Goal: Task Accomplishment & Management: Use online tool/utility

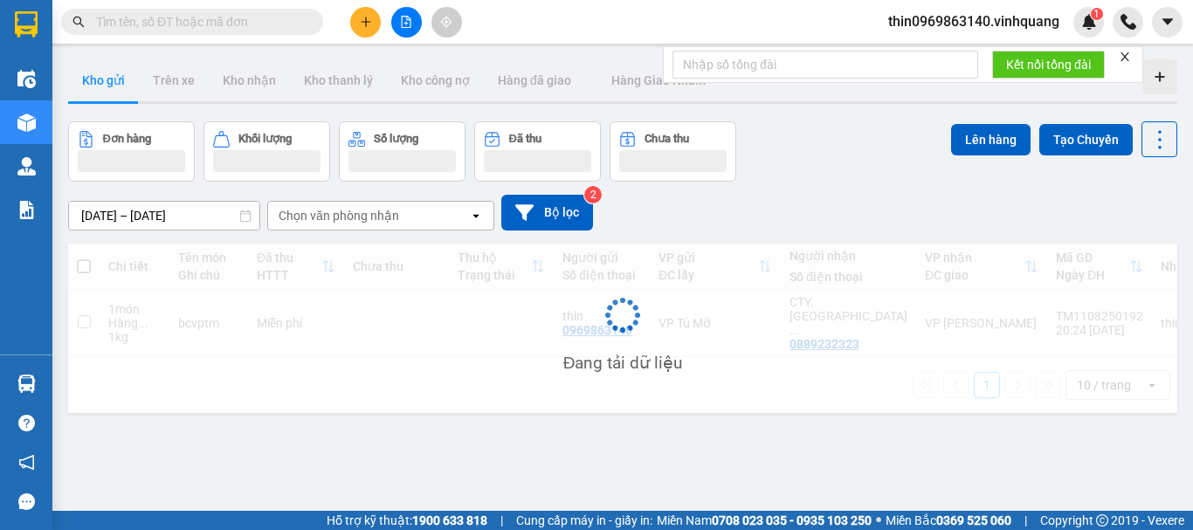
click at [1024, 21] on span "thin0969863140.vinhquang" at bounding box center [973, 21] width 199 height 22
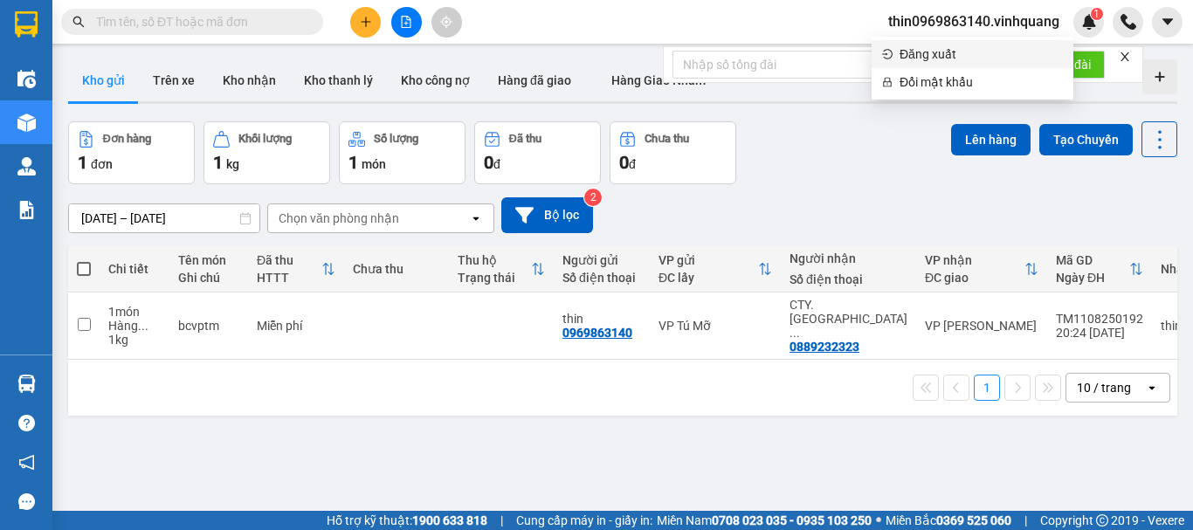
click at [927, 51] on span "Đăng xuất" at bounding box center [981, 54] width 163 height 19
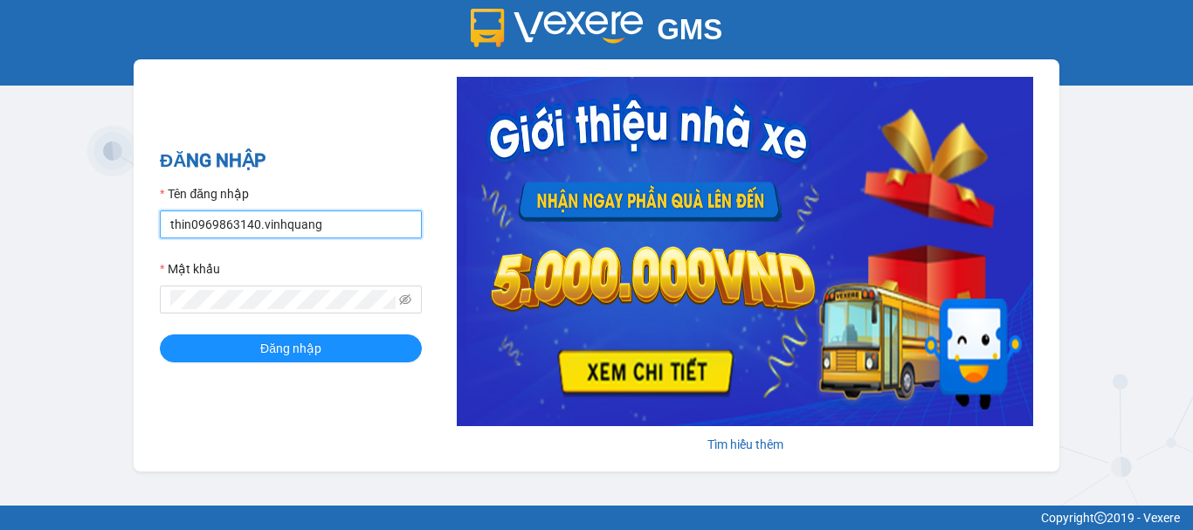
click at [359, 228] on input "thin0969863140.vinhquang" at bounding box center [291, 224] width 262 height 28
type input "hau0388526456.vinhquang"
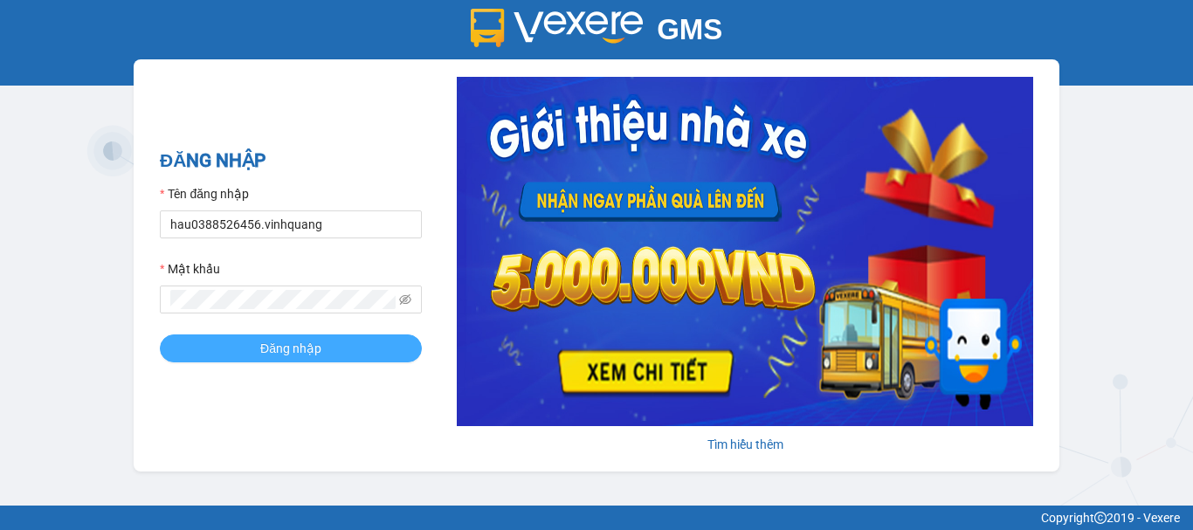
drag, startPoint x: 354, startPoint y: 238, endPoint x: 346, endPoint y: 361, distance: 122.5
click at [346, 361] on button "Đăng nhập" at bounding box center [291, 348] width 262 height 28
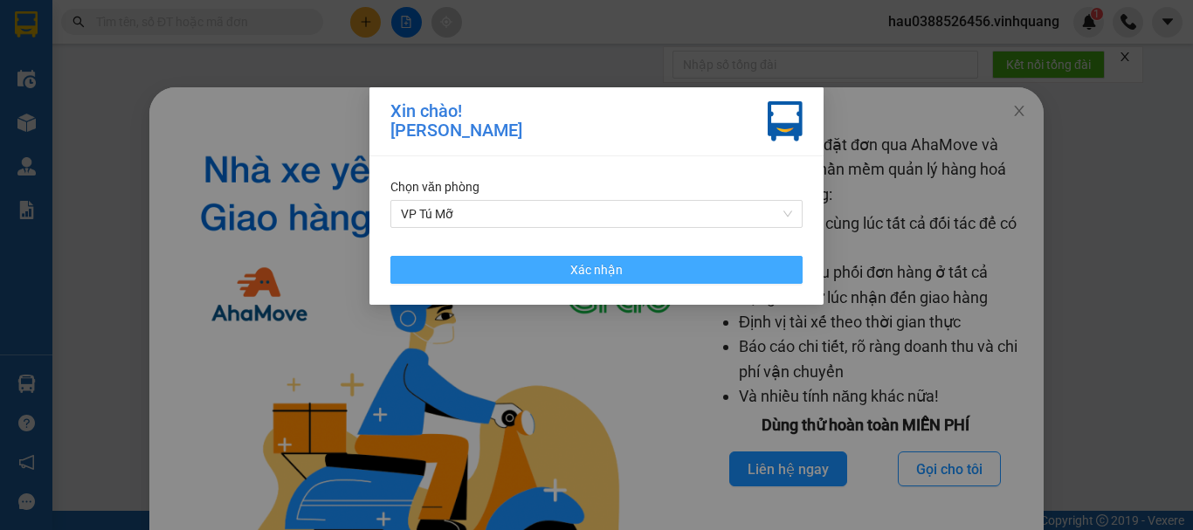
click at [510, 275] on button "Xác nhận" at bounding box center [596, 270] width 412 height 28
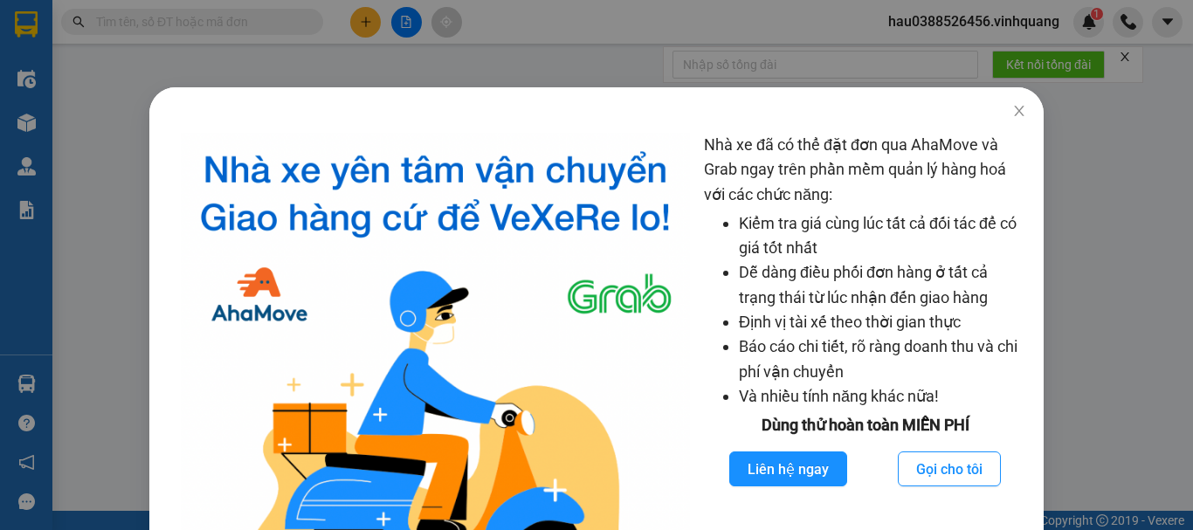
click at [510, 275] on img at bounding box center [435, 373] width 509 height 480
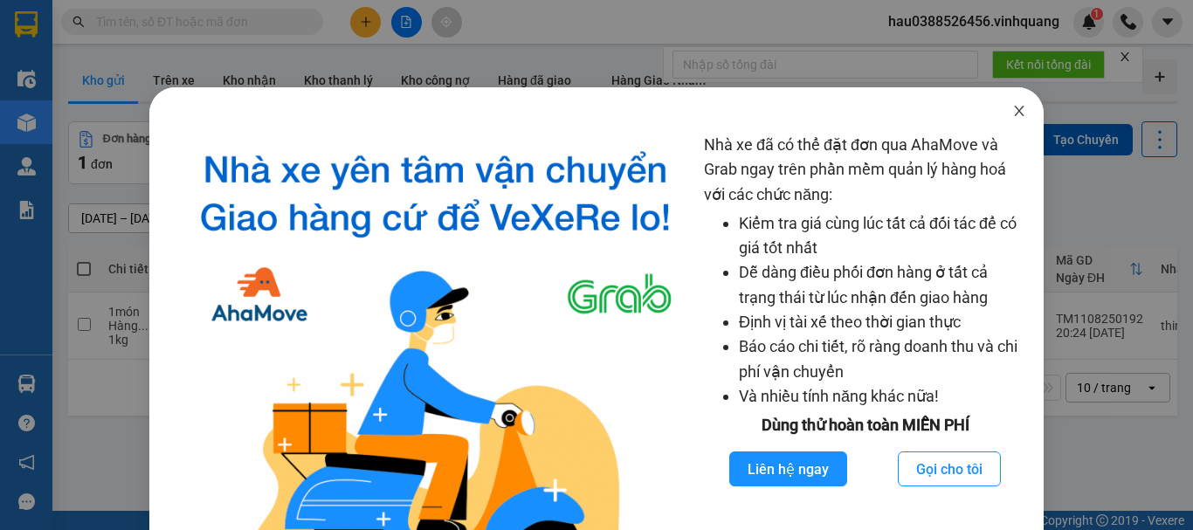
click at [1000, 101] on span "Close" at bounding box center [1019, 111] width 49 height 49
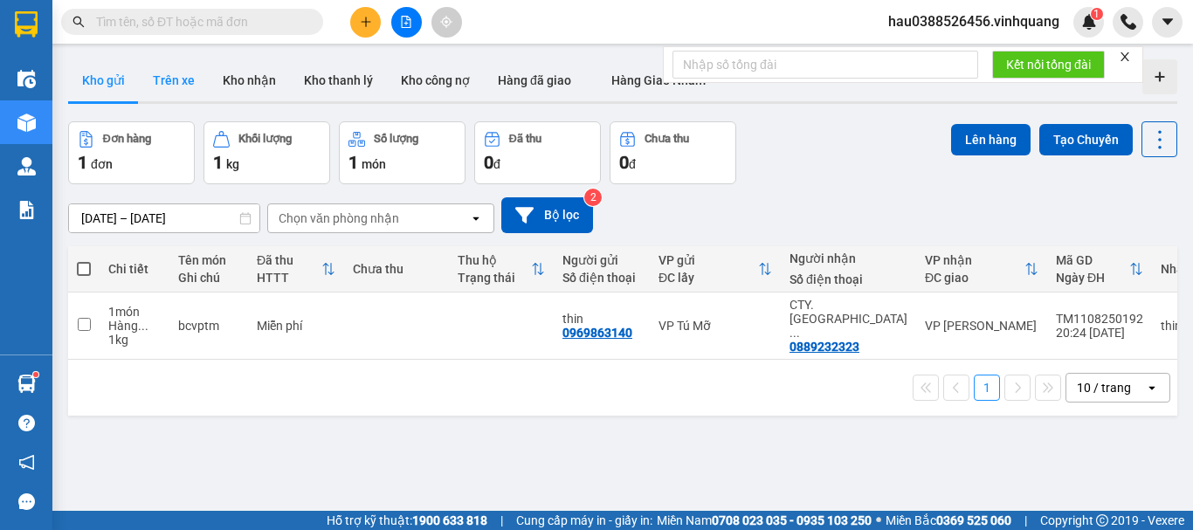
click at [192, 85] on button "Trên xe" at bounding box center [174, 80] width 70 height 42
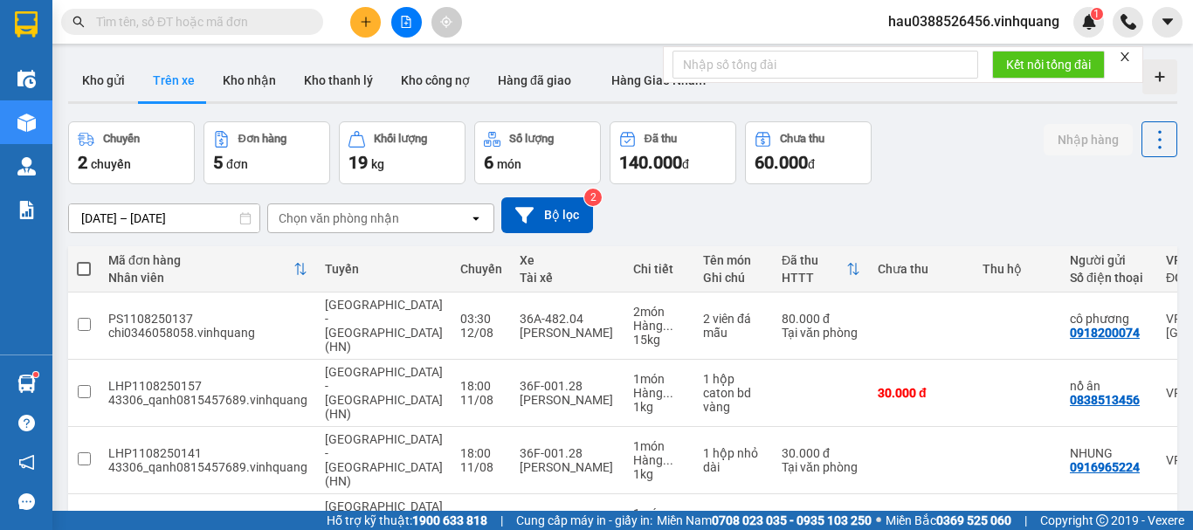
click at [320, 216] on div "Chọn văn phòng nhận" at bounding box center [339, 218] width 121 height 17
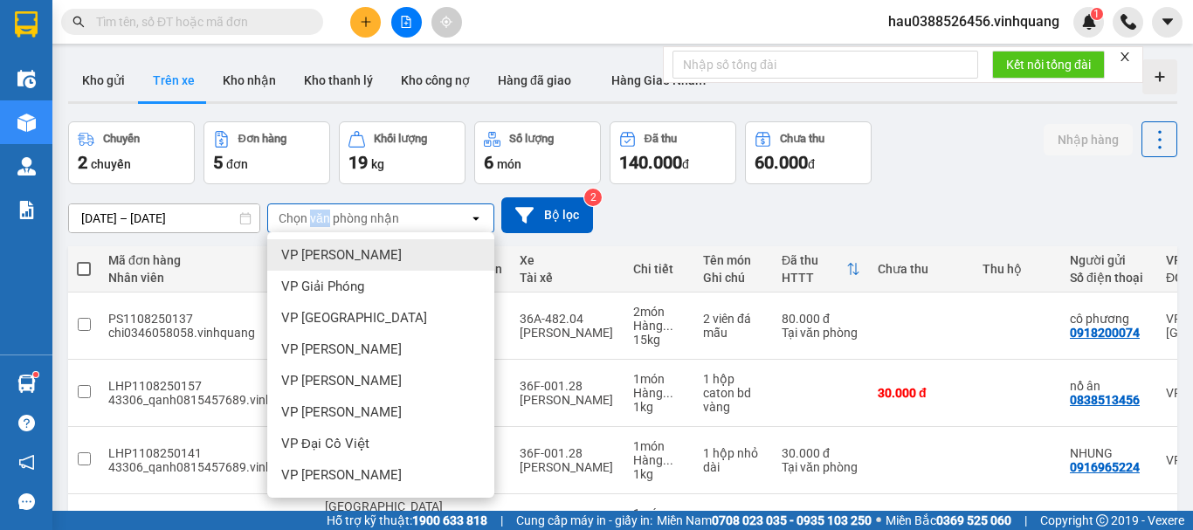
click at [321, 222] on div "Chọn văn phòng nhận" at bounding box center [339, 218] width 121 height 17
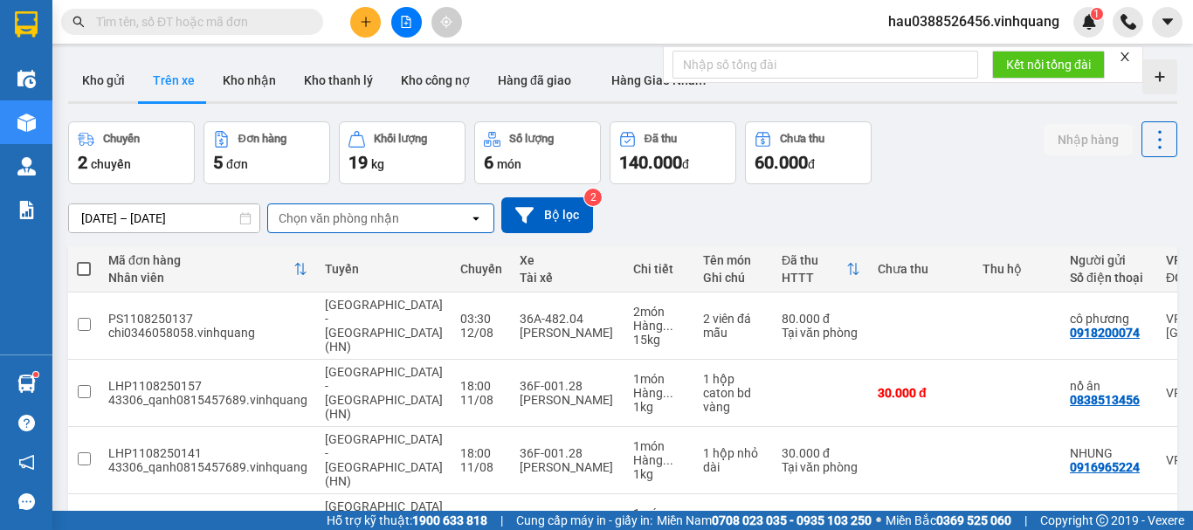
click at [328, 213] on div "Chọn văn phòng nhận" at bounding box center [339, 218] width 121 height 17
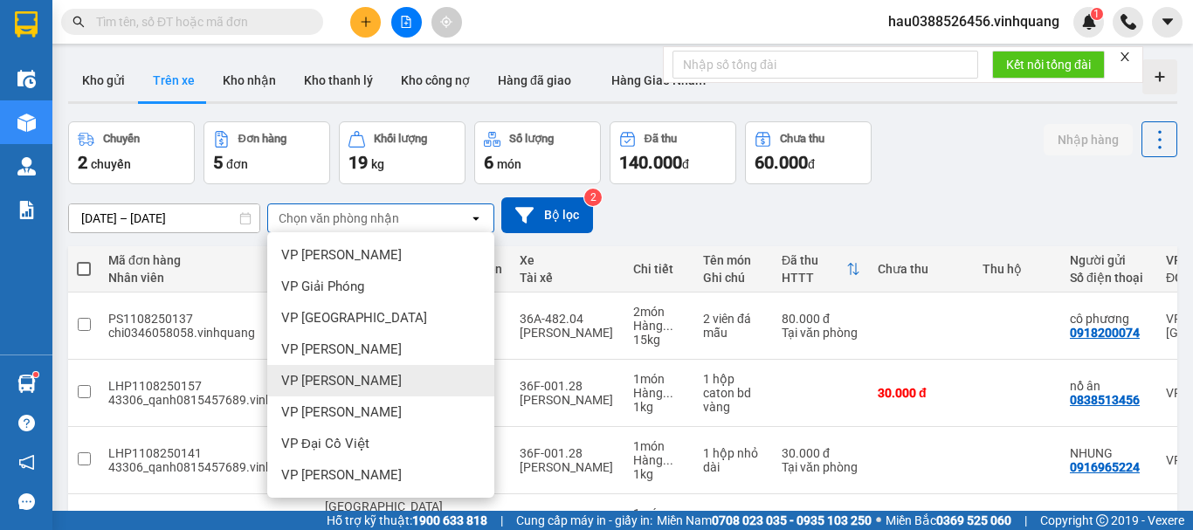
scroll to position [126, 0]
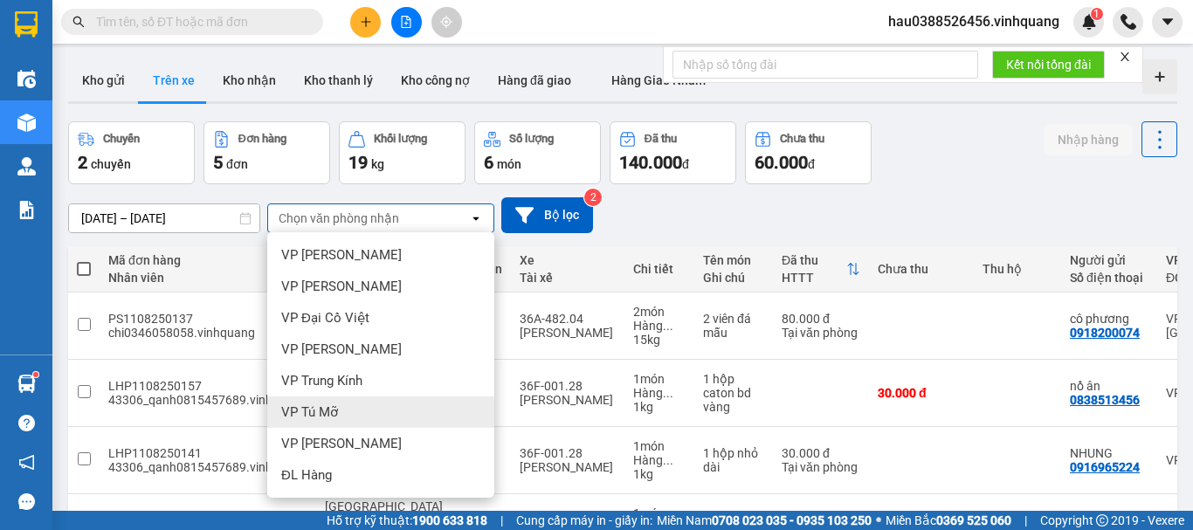
click at [348, 417] on div "VP Tú Mỡ" at bounding box center [380, 411] width 227 height 31
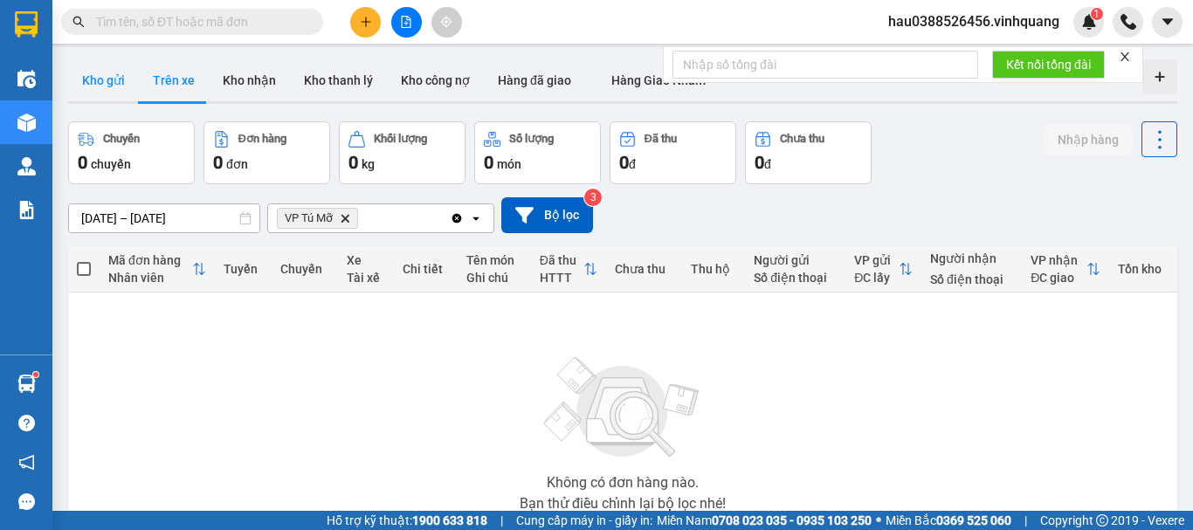
click at [114, 85] on button "Kho gửi" at bounding box center [103, 80] width 71 height 42
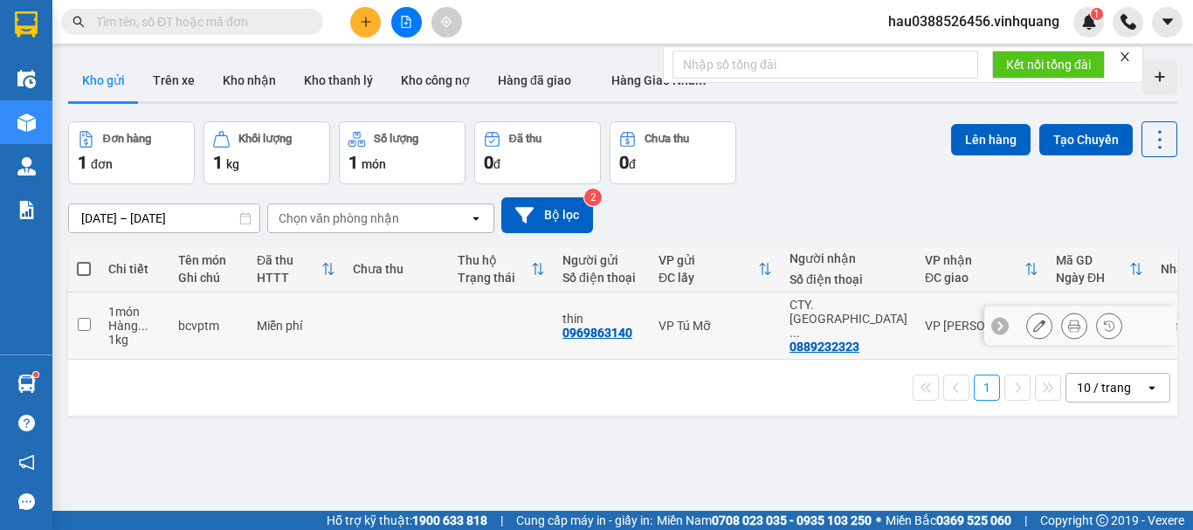
click at [87, 308] on td at bounding box center [83, 326] width 31 height 67
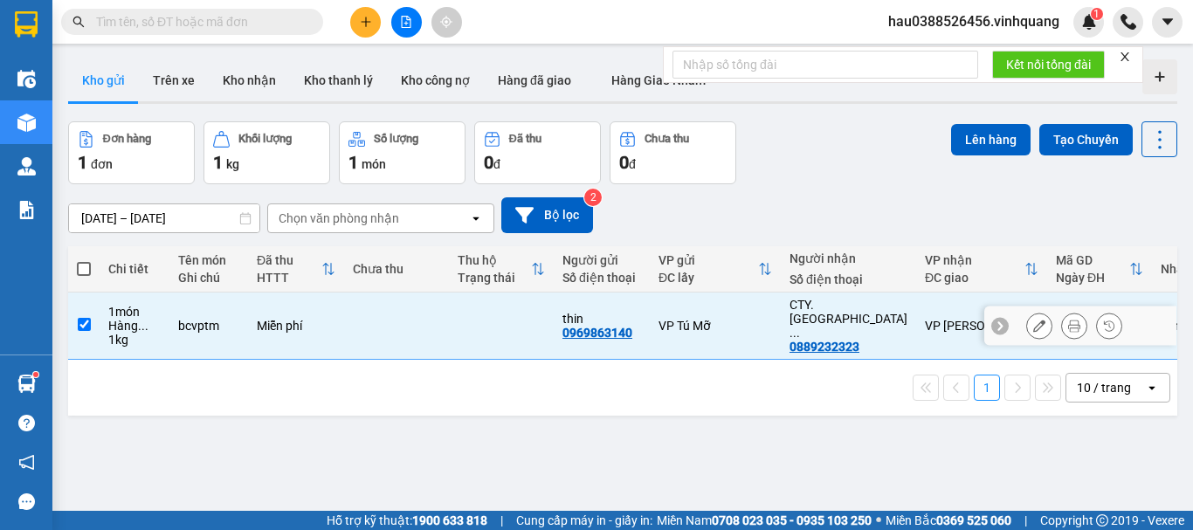
checkbox input "true"
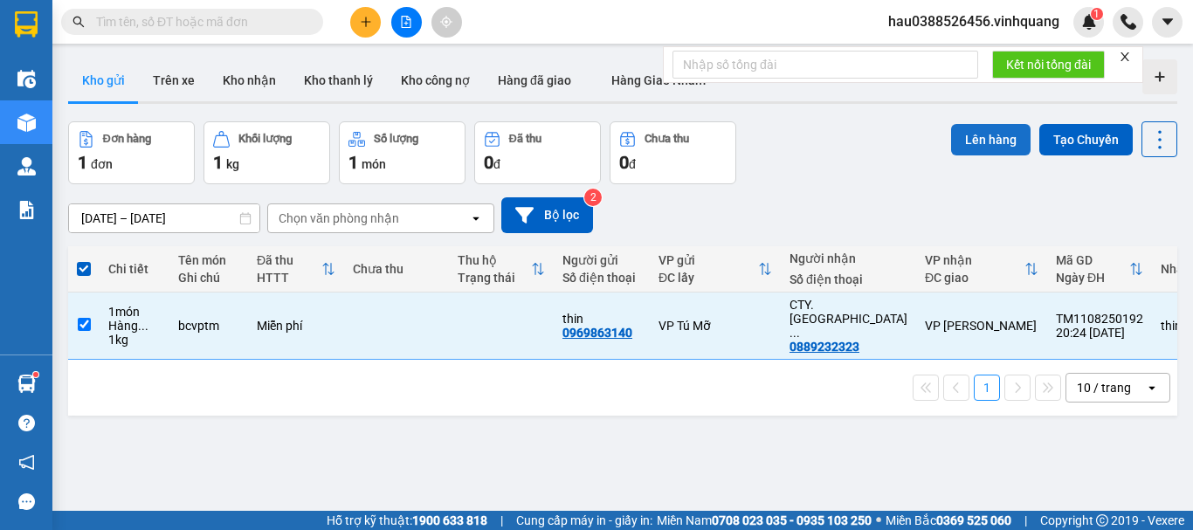
click at [969, 138] on button "Lên hàng" at bounding box center [990, 139] width 79 height 31
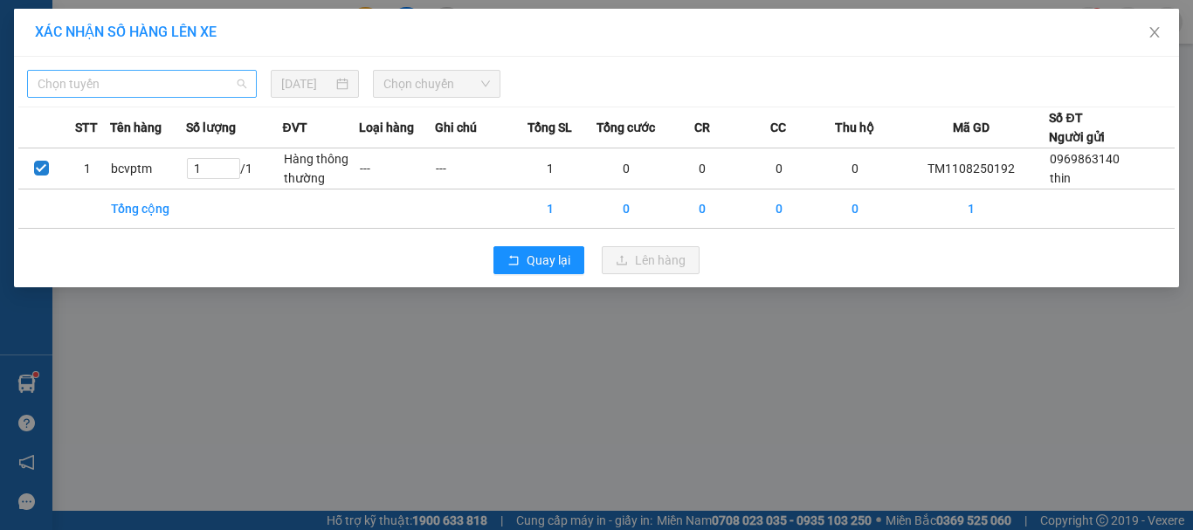
click at [180, 86] on span "Chọn tuyến" at bounding box center [142, 84] width 209 height 26
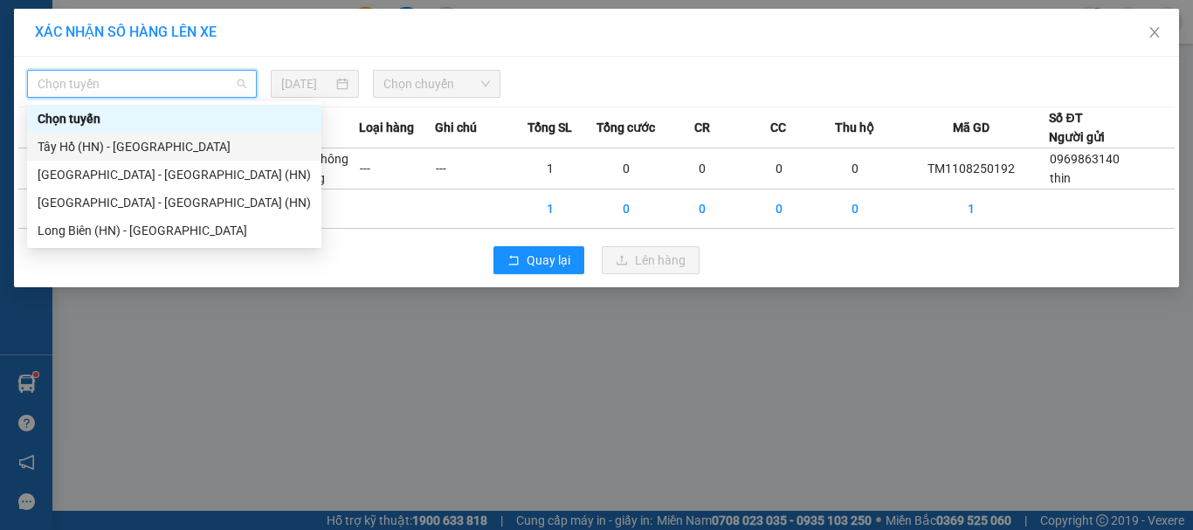
click at [156, 155] on div "Tây Hồ (HN) - [GEOGRAPHIC_DATA]" at bounding box center [174, 146] width 273 height 19
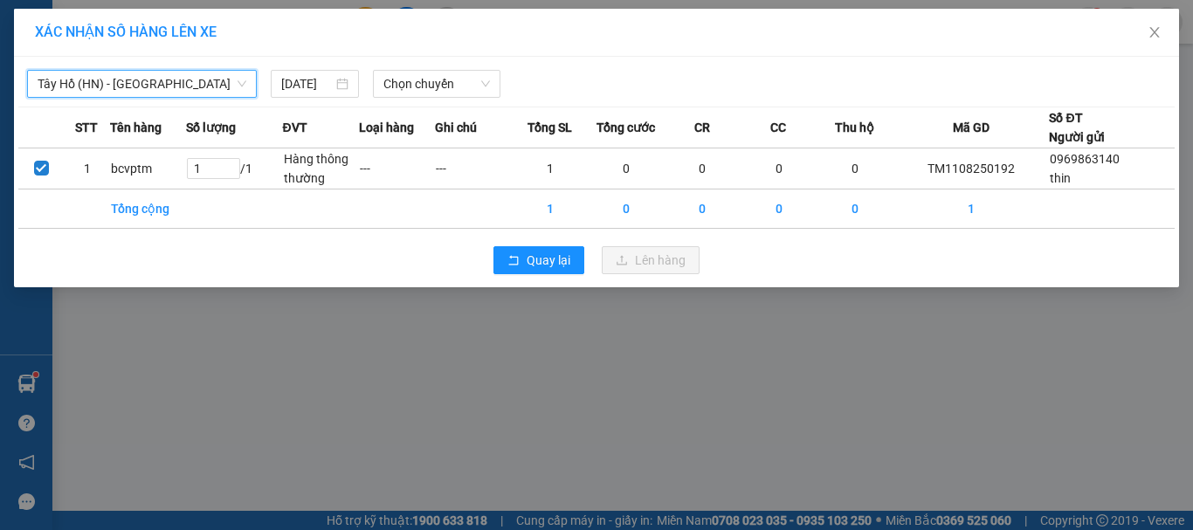
click at [461, 57] on div "XÁC NHẬN SỐ HÀNG LÊN XE [GEOGRAPHIC_DATA] (HN) - [GEOGRAPHIC_DATA] [GEOGRAPHIC_…" at bounding box center [596, 148] width 1165 height 279
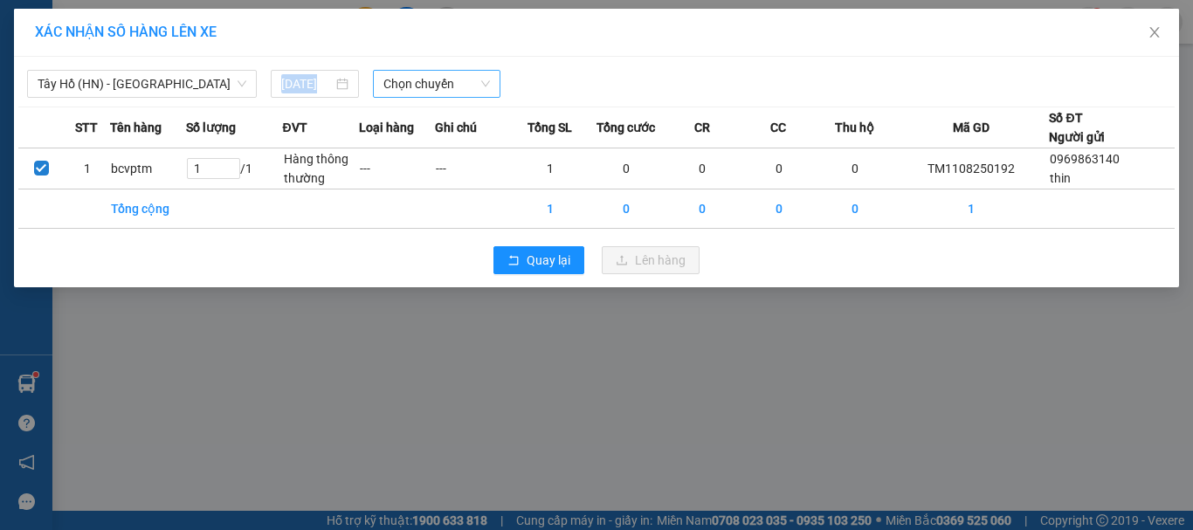
click at [449, 84] on span "Chọn chuyến" at bounding box center [436, 84] width 107 height 26
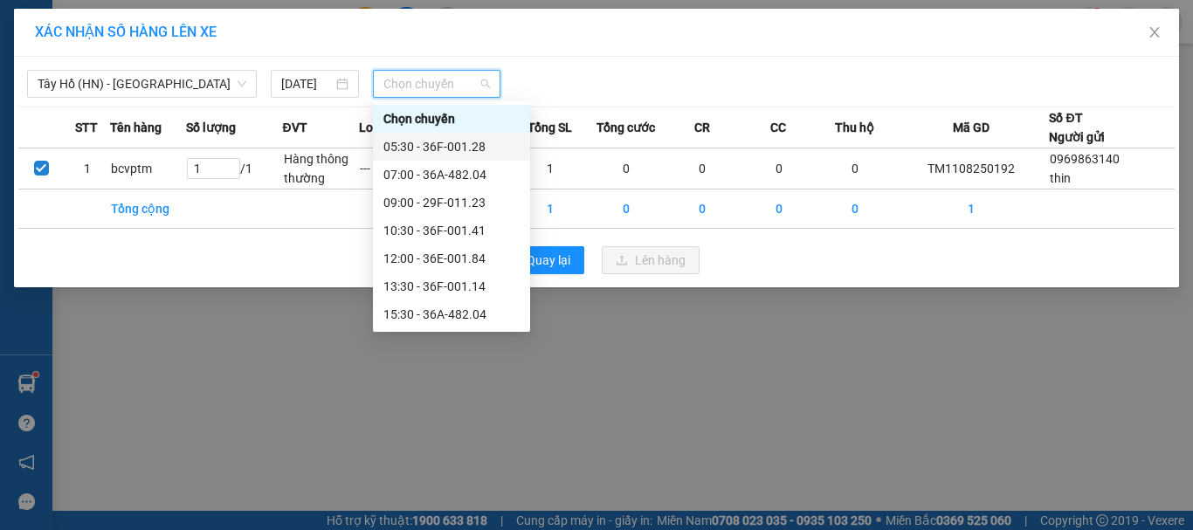
click at [431, 141] on div "05:30 - 36F-001.28" at bounding box center [451, 146] width 136 height 19
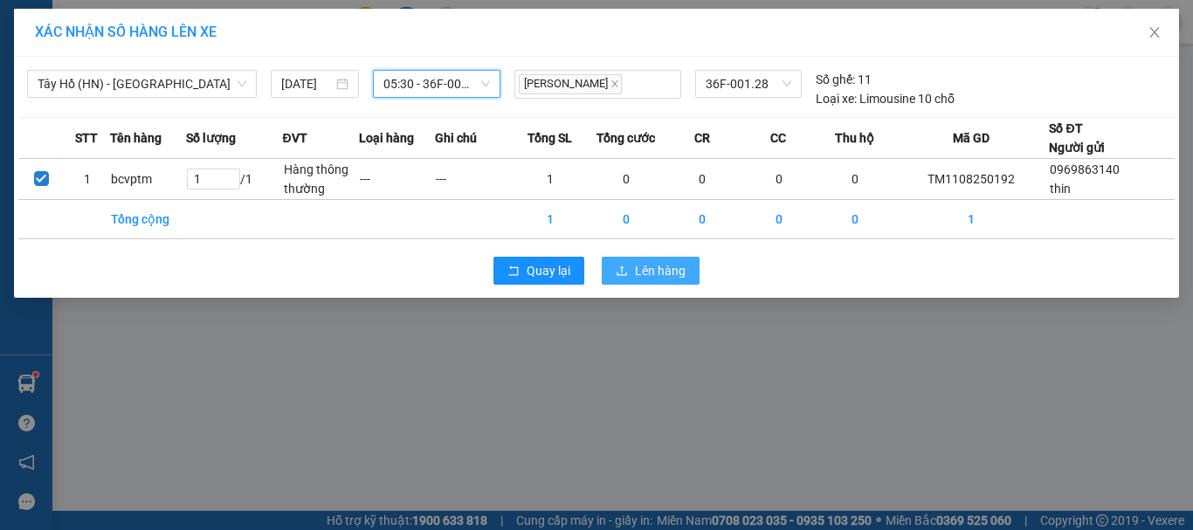
click at [654, 270] on span "Lên hàng" at bounding box center [660, 270] width 51 height 19
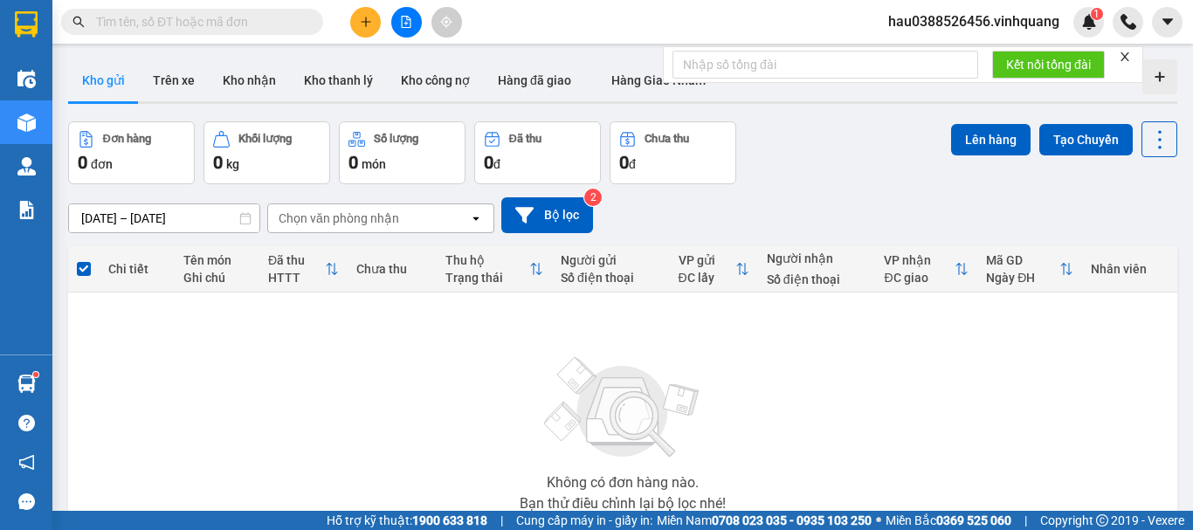
click at [403, 23] on icon "file-add" at bounding box center [406, 22] width 12 height 12
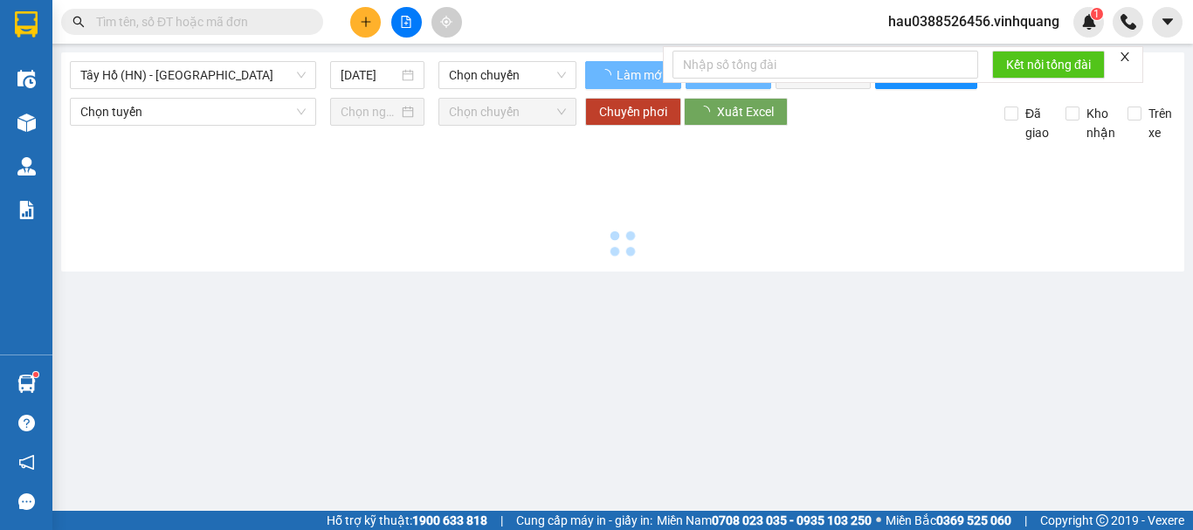
type input "[DATE]"
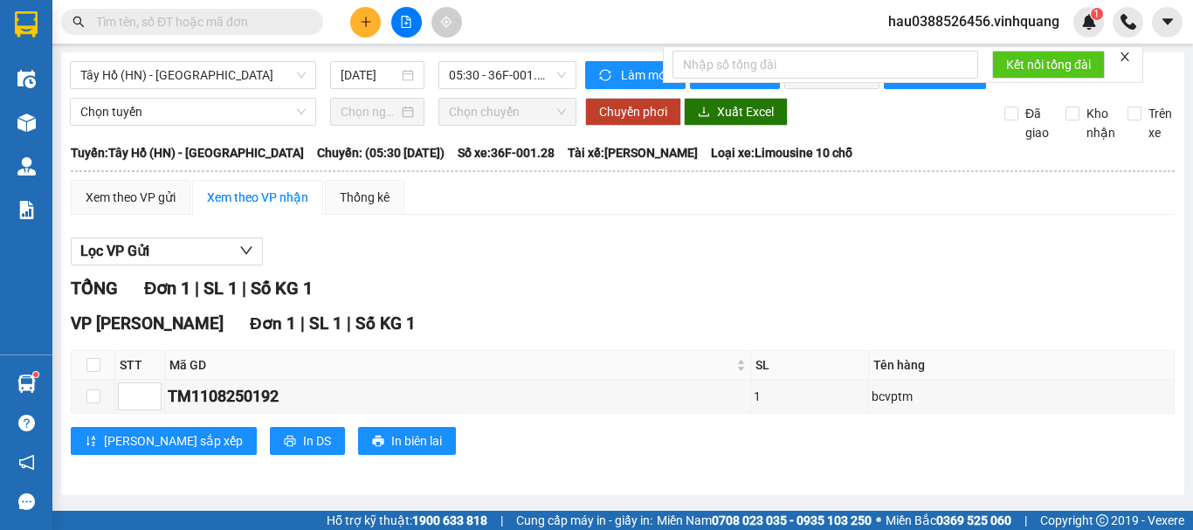
scroll to position [8, 0]
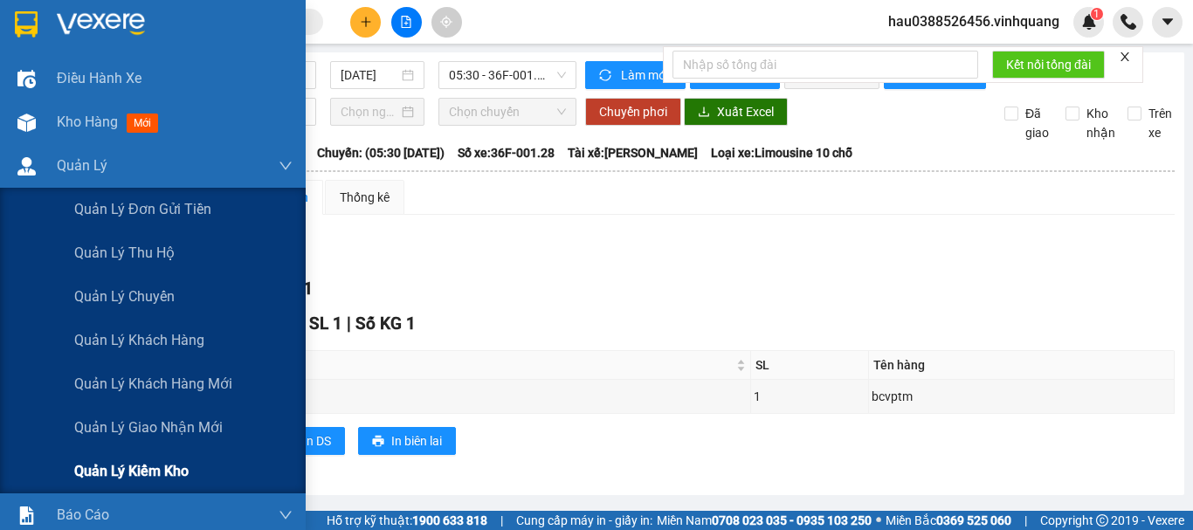
click at [187, 459] on div "Quản lý kiểm kho" at bounding box center [183, 472] width 218 height 44
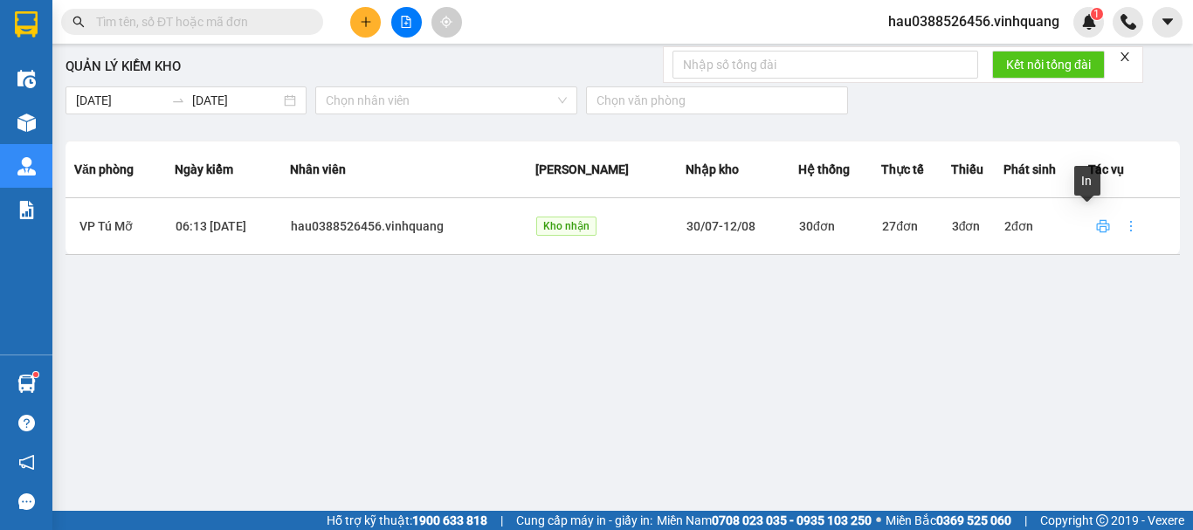
click at [1096, 225] on icon "printer" at bounding box center [1103, 226] width 14 height 14
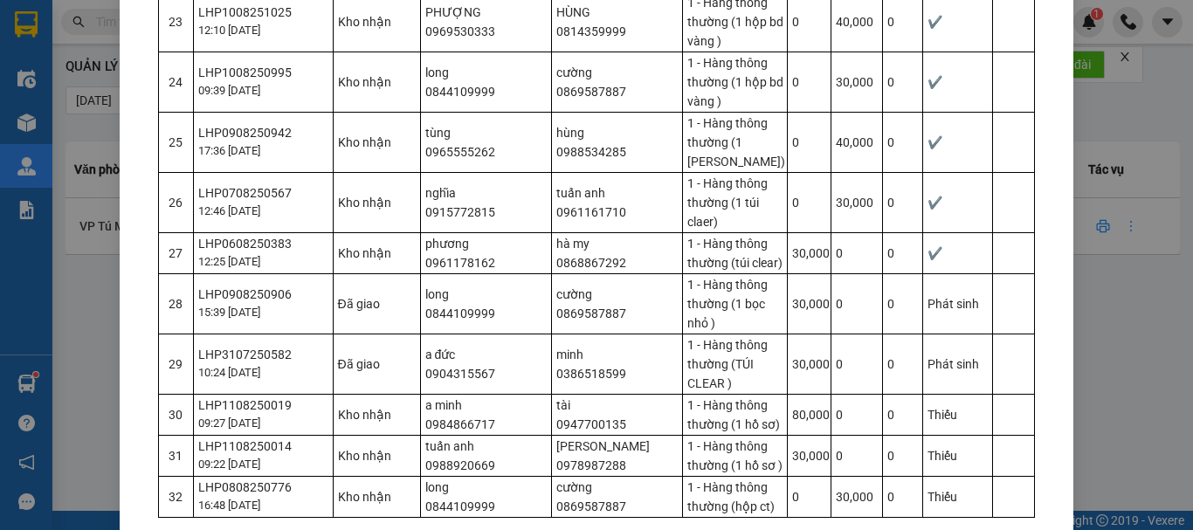
scroll to position [1645, 0]
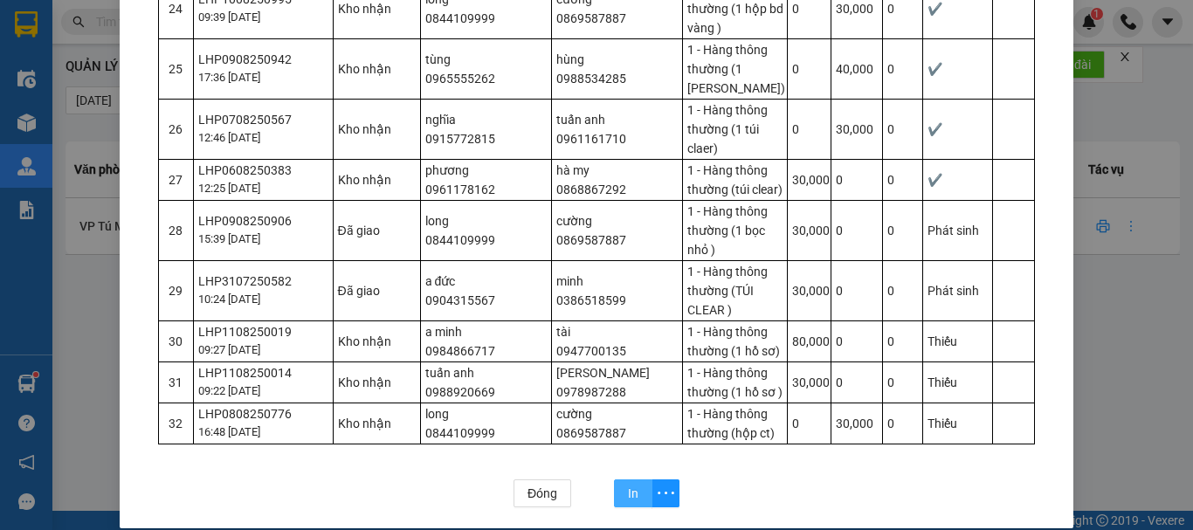
click at [632, 479] on button "In" at bounding box center [633, 493] width 38 height 28
click at [636, 479] on button "In" at bounding box center [633, 493] width 38 height 28
click at [1113, 353] on div "Phiếu kiểm kho Kho: VP Tú Mỡ Nhân viên: hau0388526456.vinhquang Hệ thống: 30 Th…" at bounding box center [596, 265] width 1193 height 530
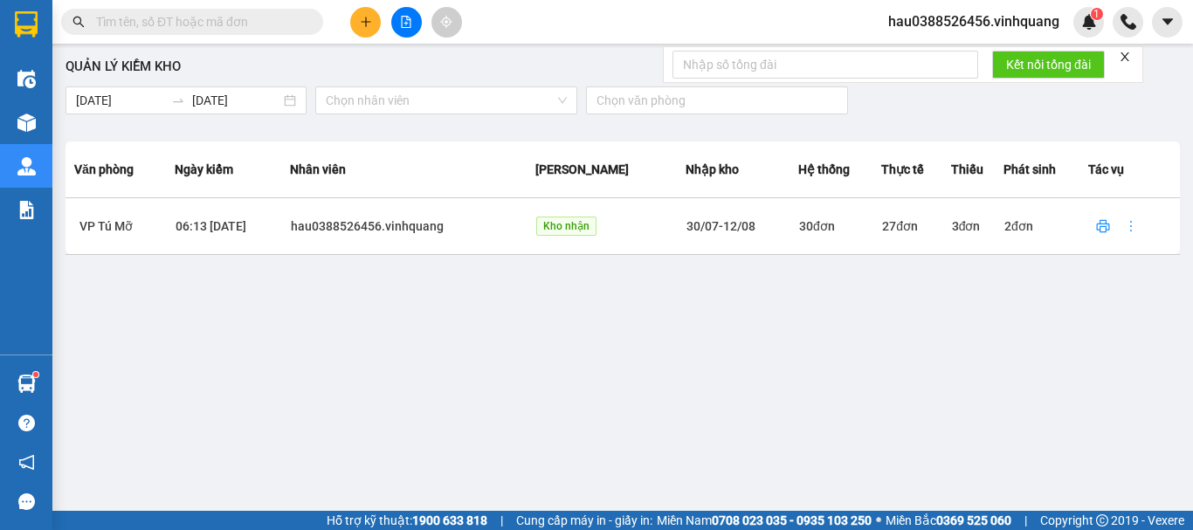
scroll to position [1558, 0]
click at [1111, 353] on div "Phiếu kiểm kho Kho: VP Tú Mỡ Nhân viên: hau0388526456.vinhquang Hệ thống: 30 Th…" at bounding box center [596, 265] width 1193 height 530
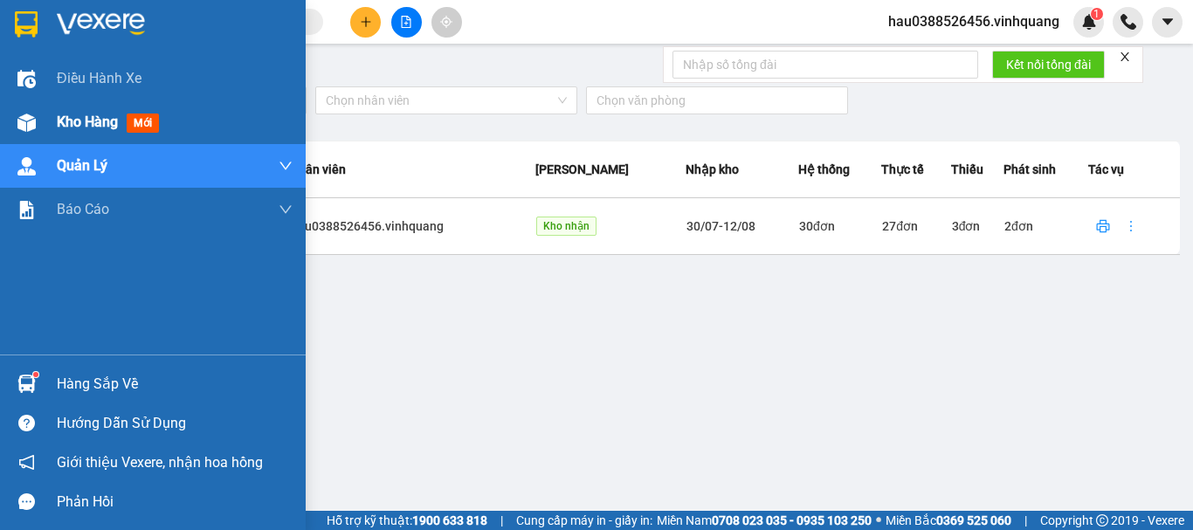
click at [77, 115] on span "Kho hàng" at bounding box center [87, 122] width 61 height 17
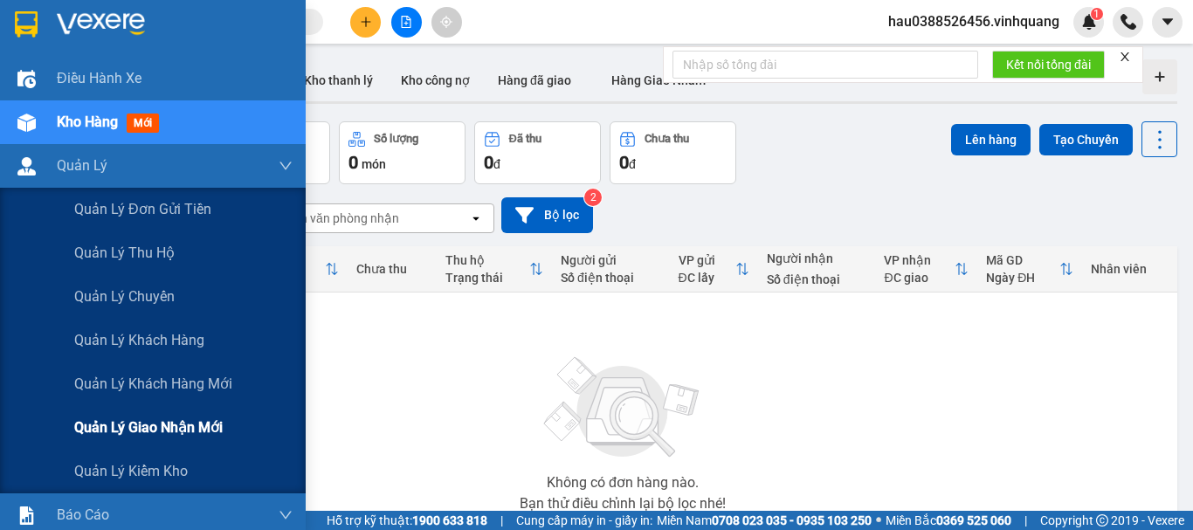
click at [215, 418] on span "Quản lý giao nhận mới" at bounding box center [148, 428] width 148 height 22
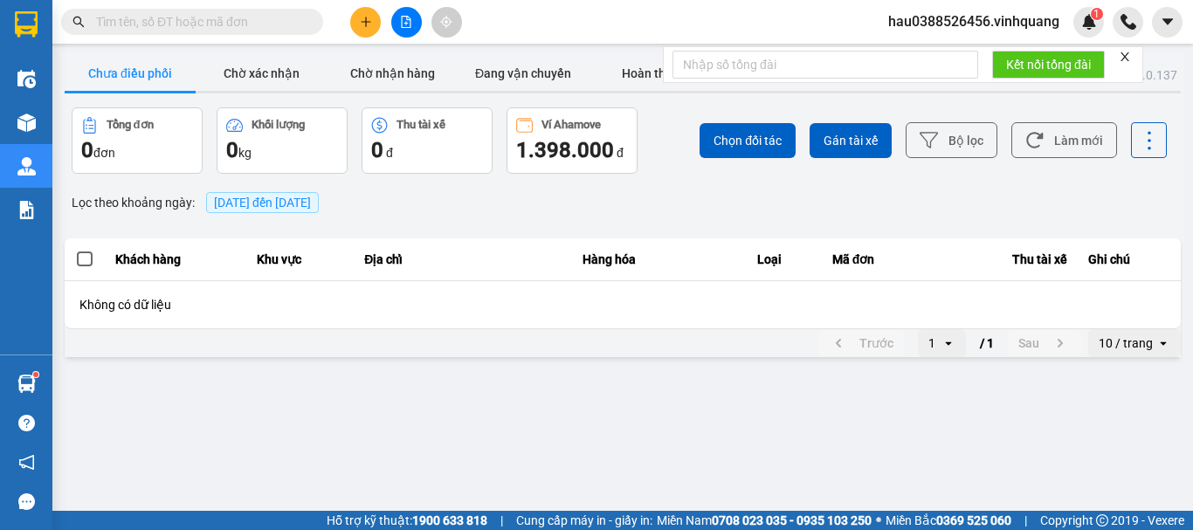
click at [586, 415] on main "ver: 0.0.137 Chưa điều phối Chờ xác nhận Chờ nhận hàng Đang vận chuyển Hoàn thà…" at bounding box center [596, 255] width 1193 height 511
click at [536, 423] on main "ver: 0.0.137 Chưa điều phối Chờ xác nhận Chờ nhận hàng Đang vận chuyển Hoàn thà…" at bounding box center [596, 255] width 1193 height 511
click at [503, 357] on div "ver: 0.0.137 Chưa điều phối Chờ xác nhận Chờ nhận hàng Đang vận chuyển Hoàn thà…" at bounding box center [622, 206] width 1123 height 308
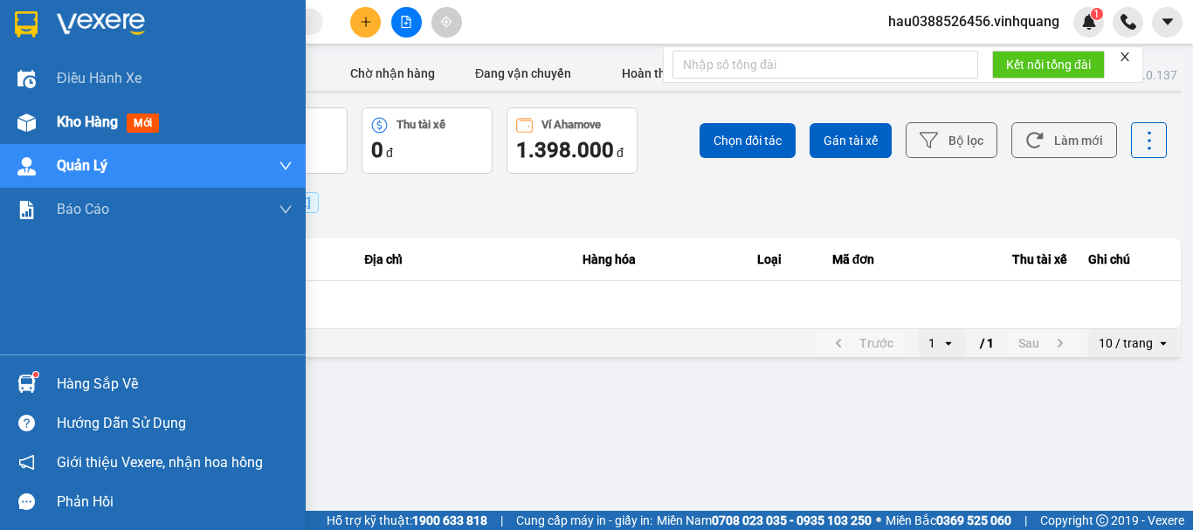
click at [55, 121] on div "Kho hàng mới" at bounding box center [153, 122] width 306 height 44
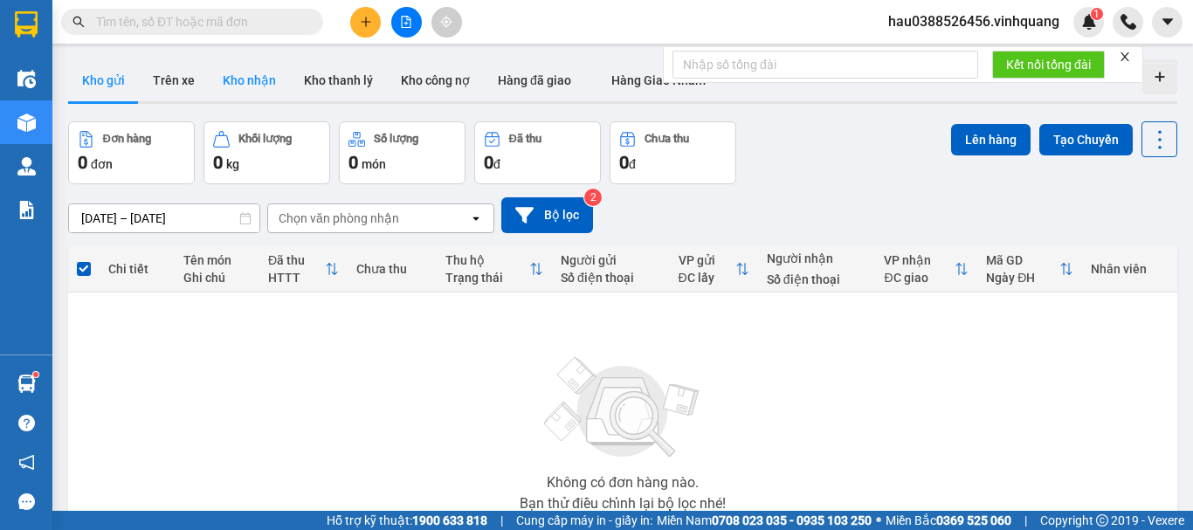
click at [267, 83] on button "Kho nhận" at bounding box center [249, 80] width 81 height 42
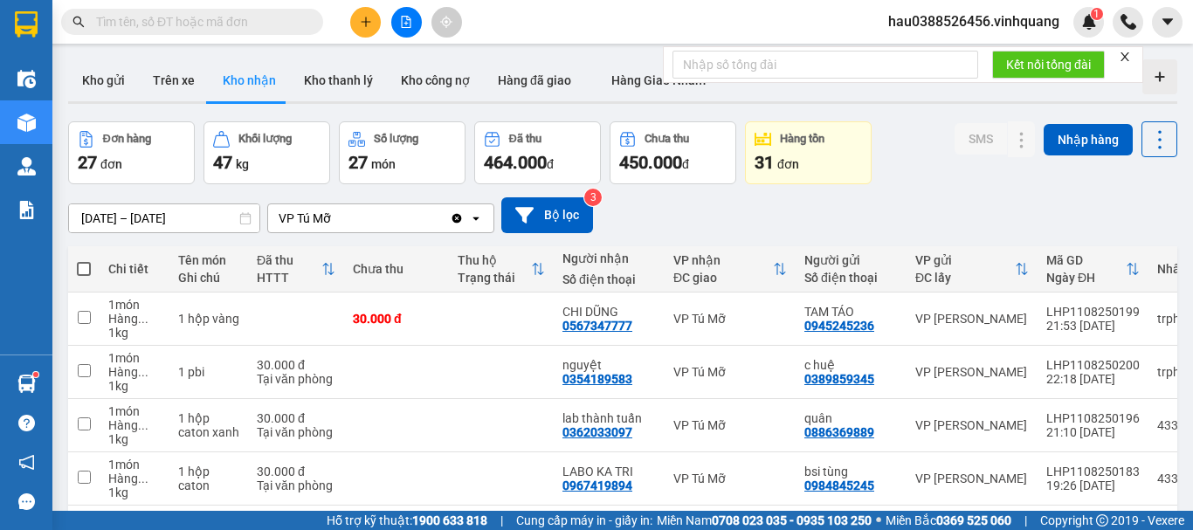
click at [458, 217] on icon "Clear value" at bounding box center [457, 218] width 14 height 14
click at [406, 221] on div "Chọn văn phòng nhận" at bounding box center [368, 218] width 201 height 28
click at [313, 199] on div "[DATE] – [DATE] Press the down arrow key to interact with the calendar and sele…" at bounding box center [622, 215] width 1109 height 36
click at [314, 233] on div "[DATE] – [DATE] Press the down arrow key to interact with the calendar and sele…" at bounding box center [622, 215] width 1109 height 62
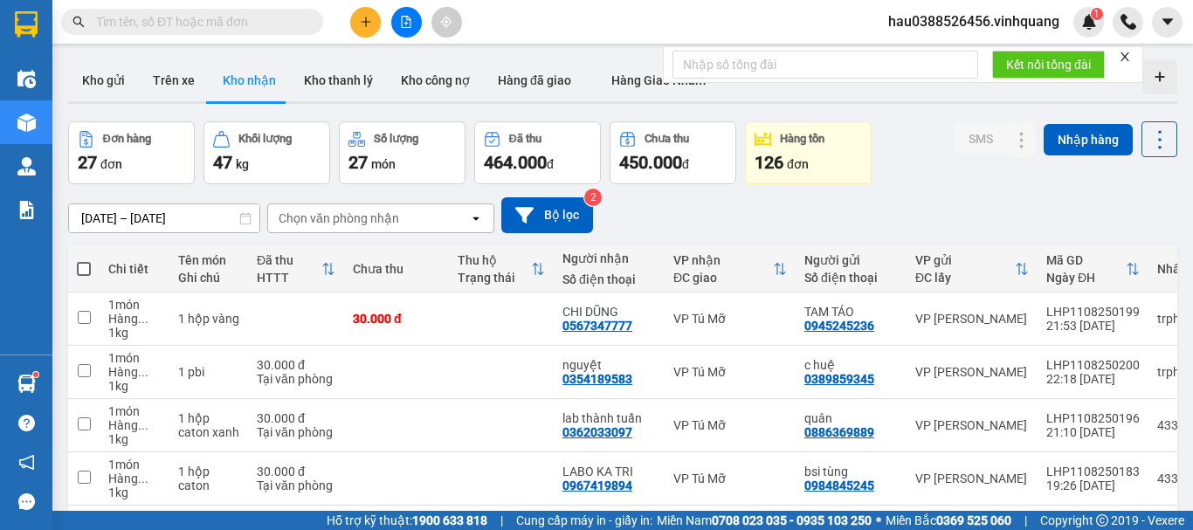
click at [318, 221] on div "Chọn văn phòng nhận" at bounding box center [339, 218] width 121 height 17
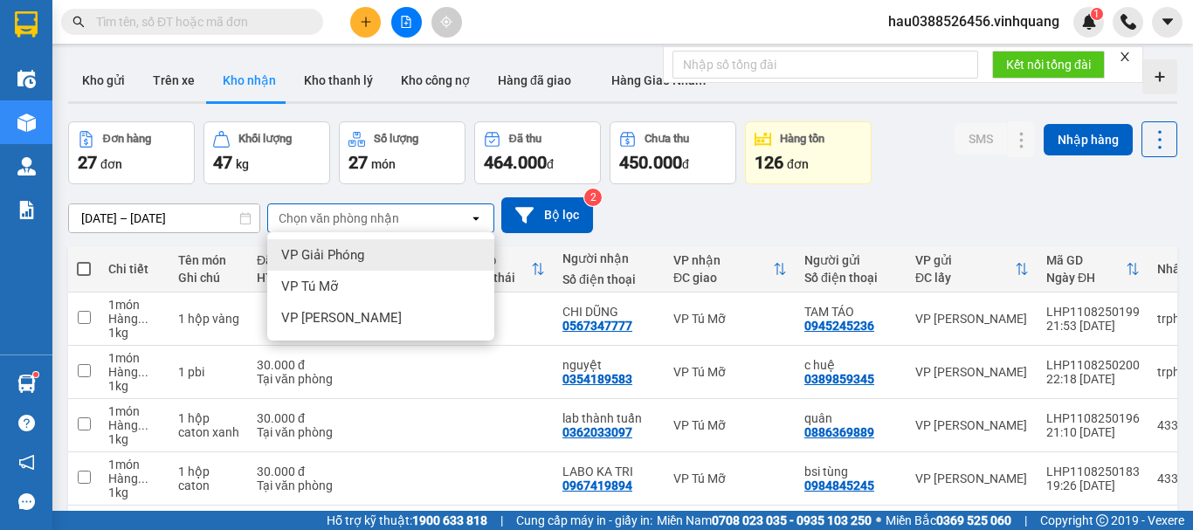
click at [435, 224] on div "Chọn văn phòng nhận" at bounding box center [368, 218] width 201 height 28
click at [475, 220] on icon "open" at bounding box center [476, 218] width 14 height 14
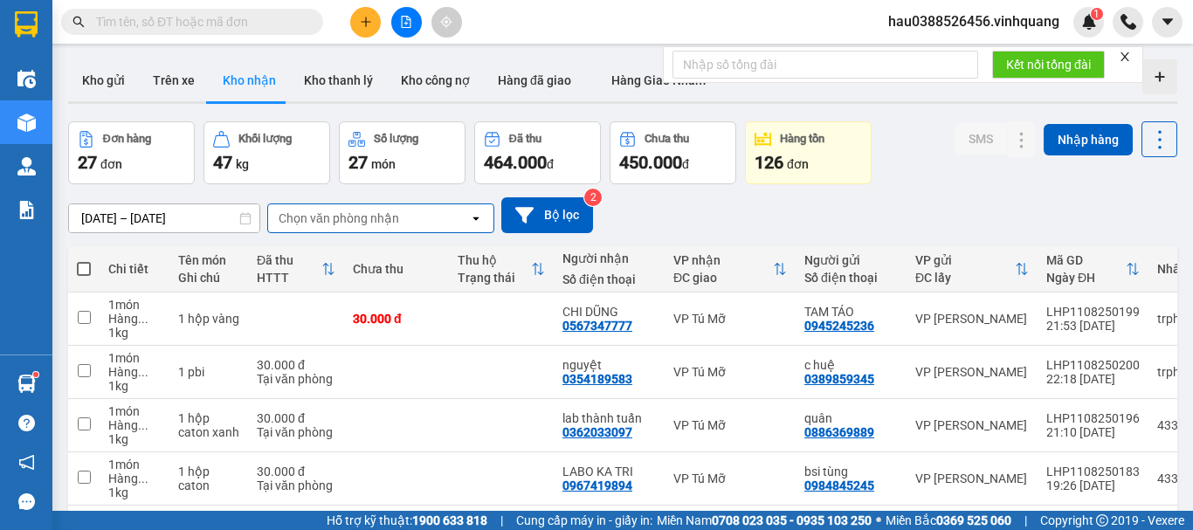
click at [430, 224] on div "Chọn văn phòng nhận" at bounding box center [368, 218] width 201 height 28
click at [178, 79] on button "Trên xe" at bounding box center [174, 80] width 70 height 42
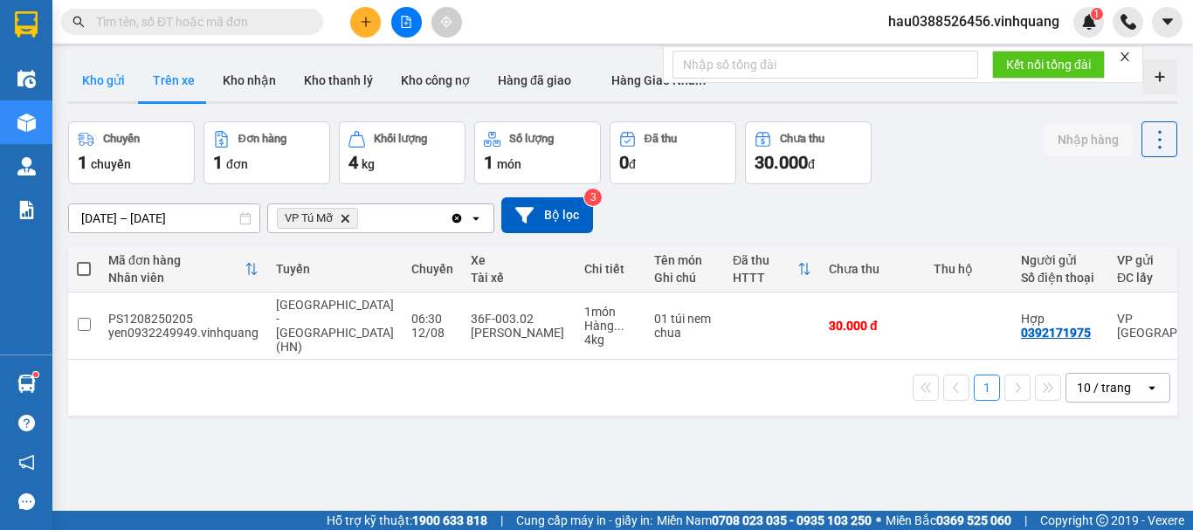
click at [83, 77] on button "Kho gửi" at bounding box center [103, 80] width 71 height 42
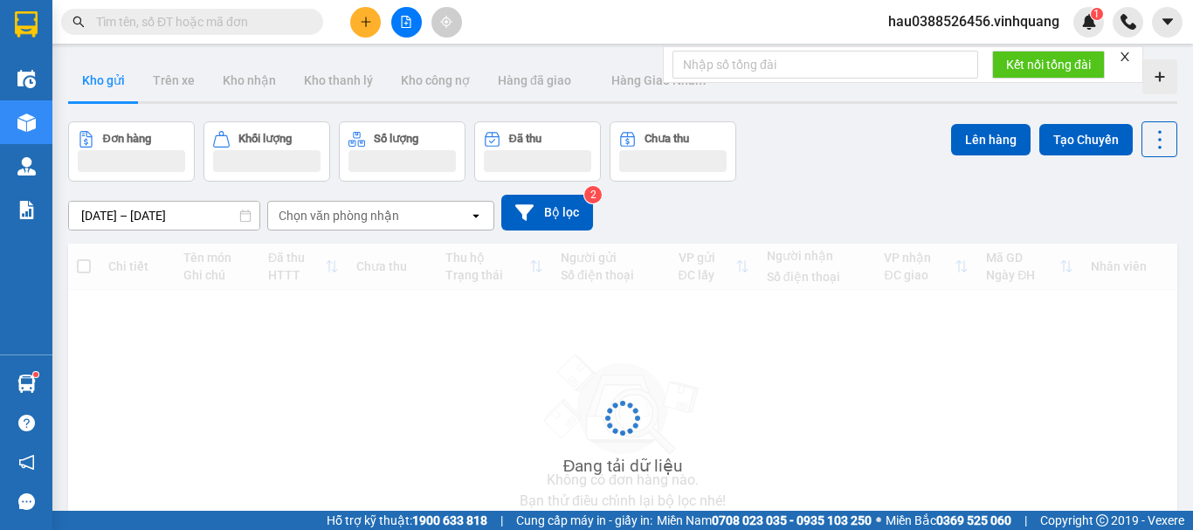
click at [83, 77] on button "Kho gửi" at bounding box center [103, 80] width 71 height 42
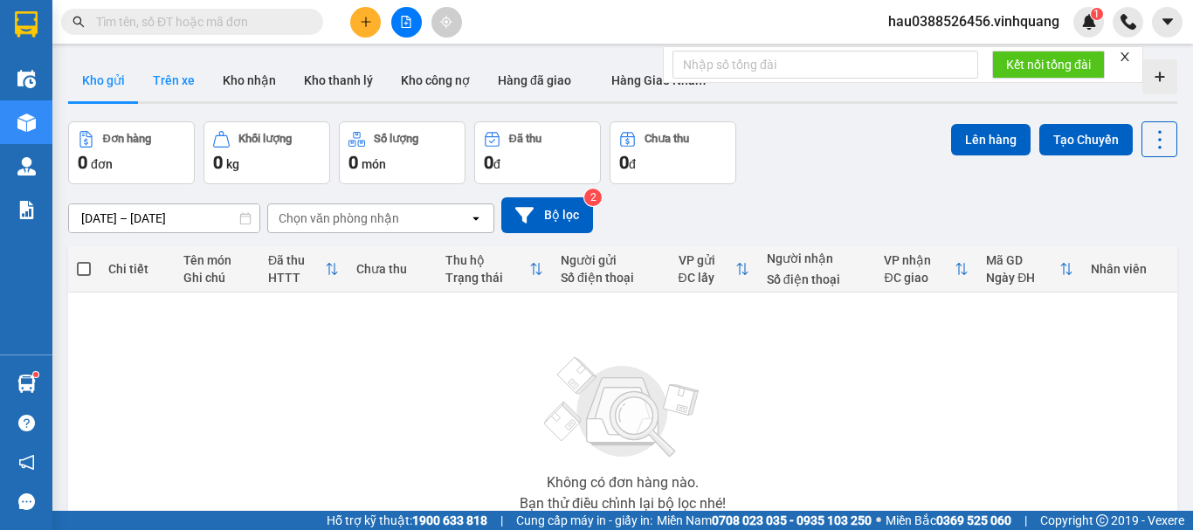
click at [162, 84] on button "Trên xe" at bounding box center [174, 80] width 70 height 42
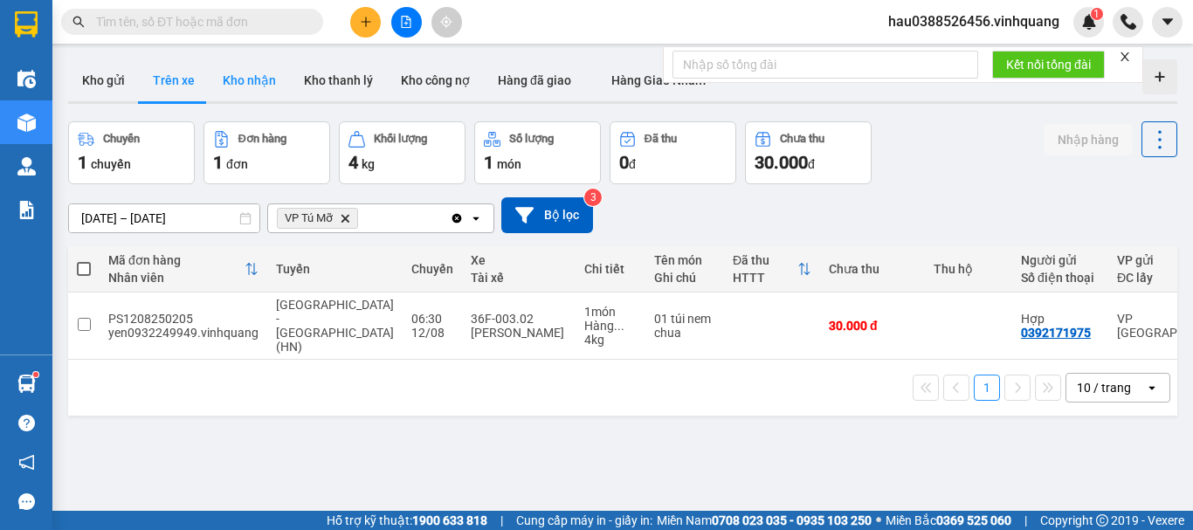
click at [257, 75] on button "Kho nhận" at bounding box center [249, 80] width 81 height 42
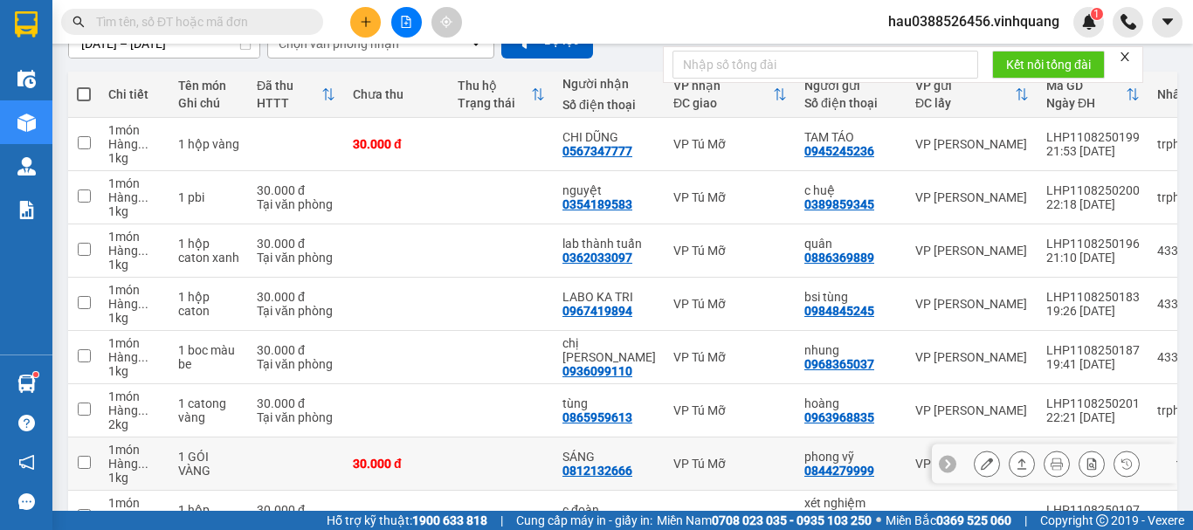
scroll to position [349, 0]
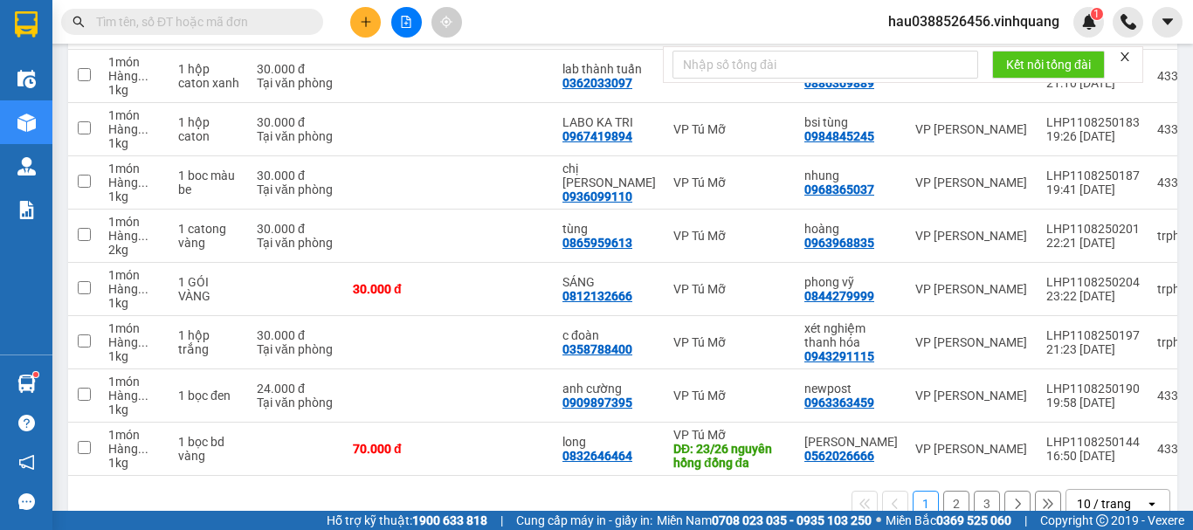
click at [167, 19] on input "text" at bounding box center [199, 21] width 206 height 19
type input "9"
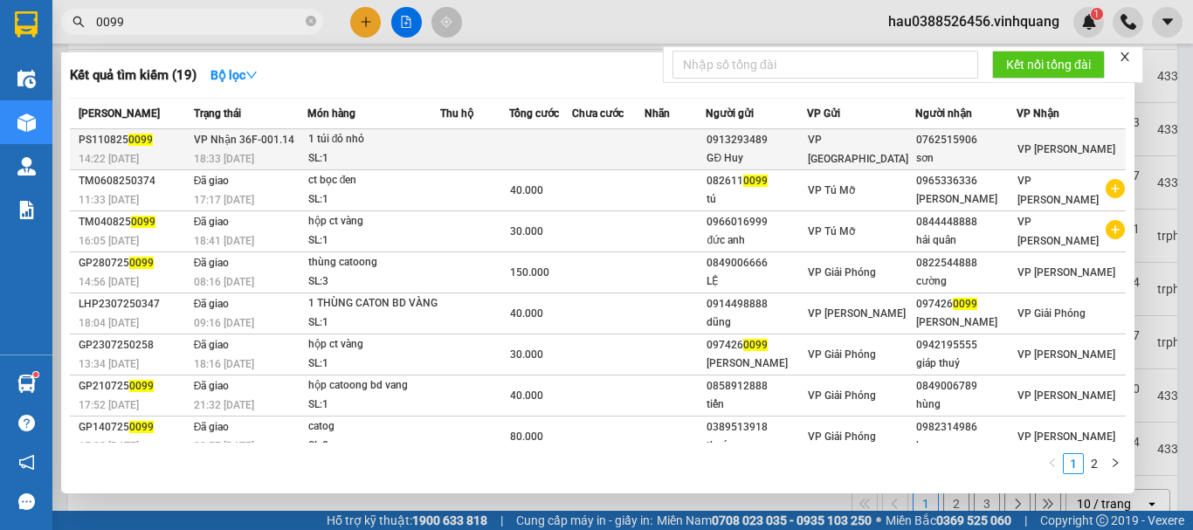
type input "0099"
click at [398, 148] on div "1 túi đỏ nhỏ" at bounding box center [373, 139] width 131 height 19
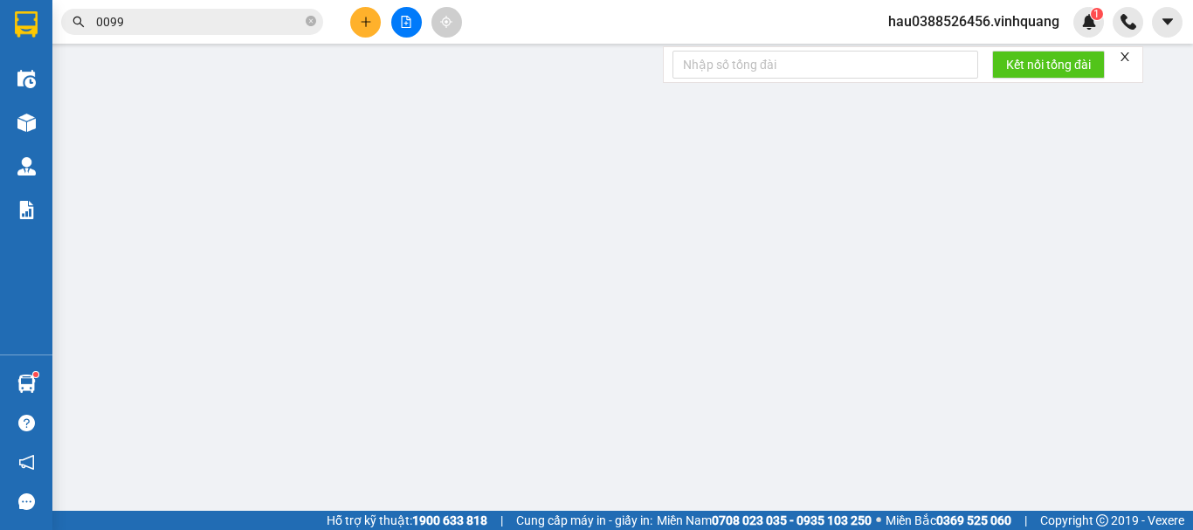
type input "0913293489"
type input "GĐ Huy"
type input "0762515906"
type input "sơn"
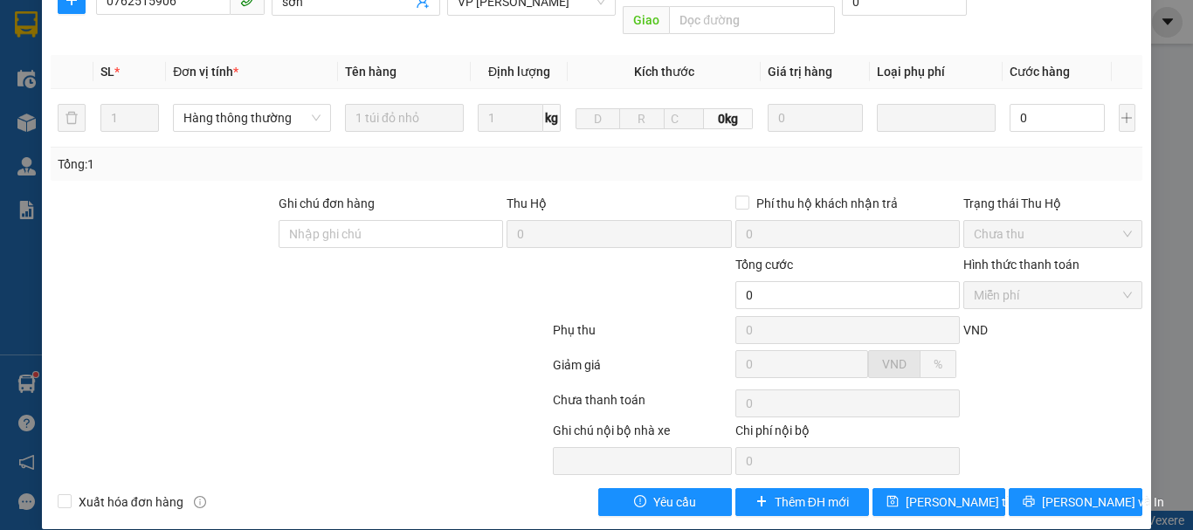
scroll to position [263, 0]
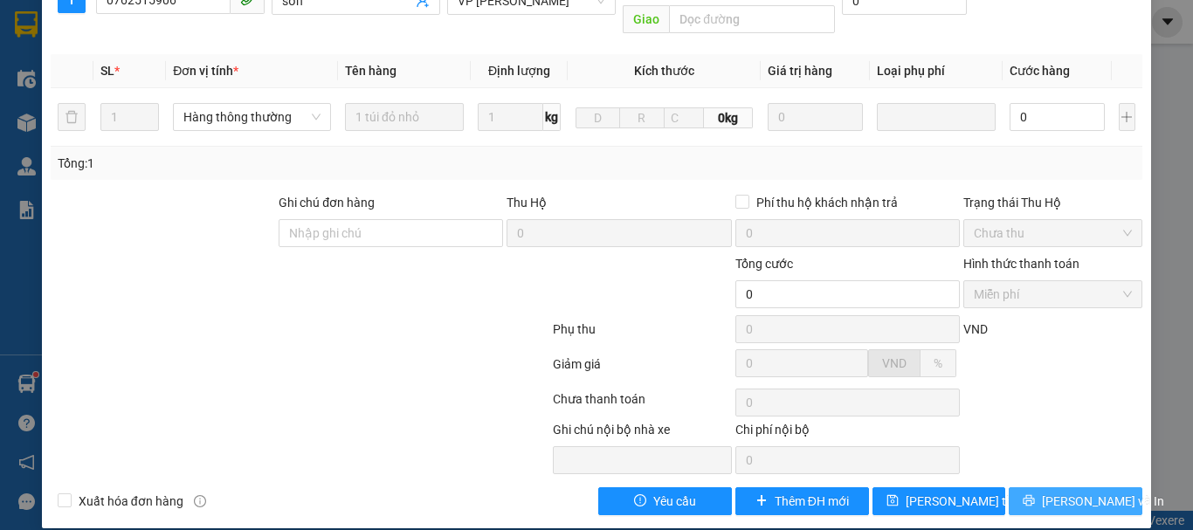
click at [1068, 492] on span "[PERSON_NAME] và In" at bounding box center [1103, 501] width 122 height 19
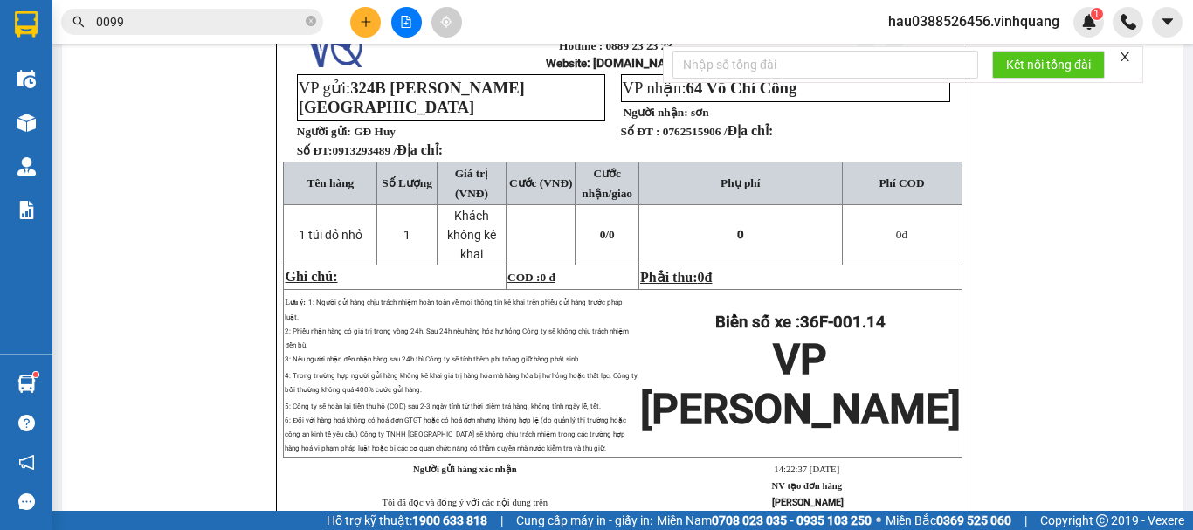
scroll to position [87, 0]
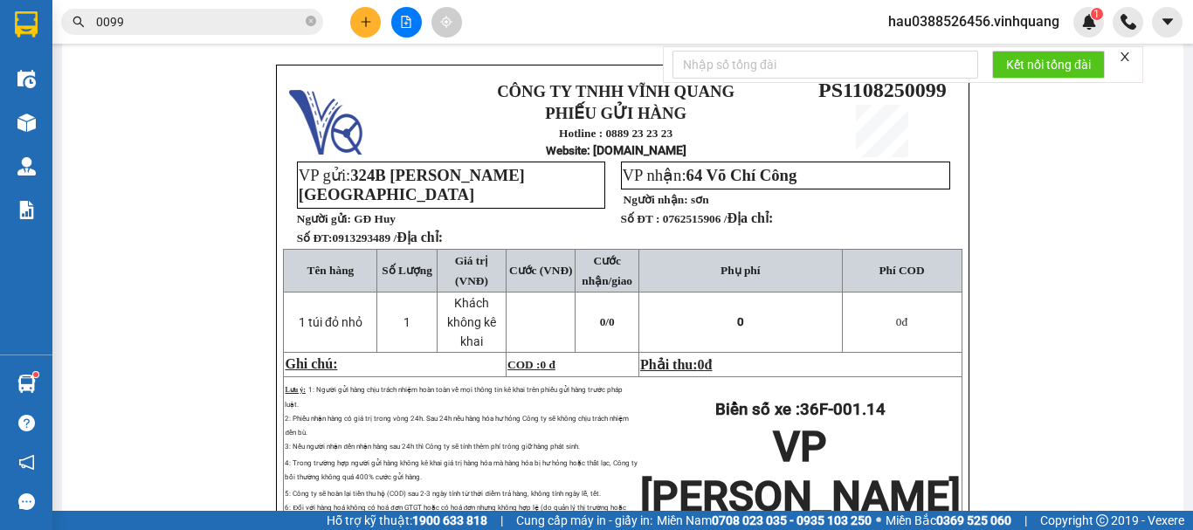
drag, startPoint x: 426, startPoint y: 114, endPoint x: 978, endPoint y: 527, distance: 689.4
click at [978, 527] on strong "0369 525 060" at bounding box center [973, 521] width 75 height 14
click at [155, 291] on div "CÔNG TY TNHH VĨNH QUANG PHIẾU GỬI HÀNG Hotline : 0889 23 23 23 Website : [DOMAI…" at bounding box center [622, 356] width 1079 height 583
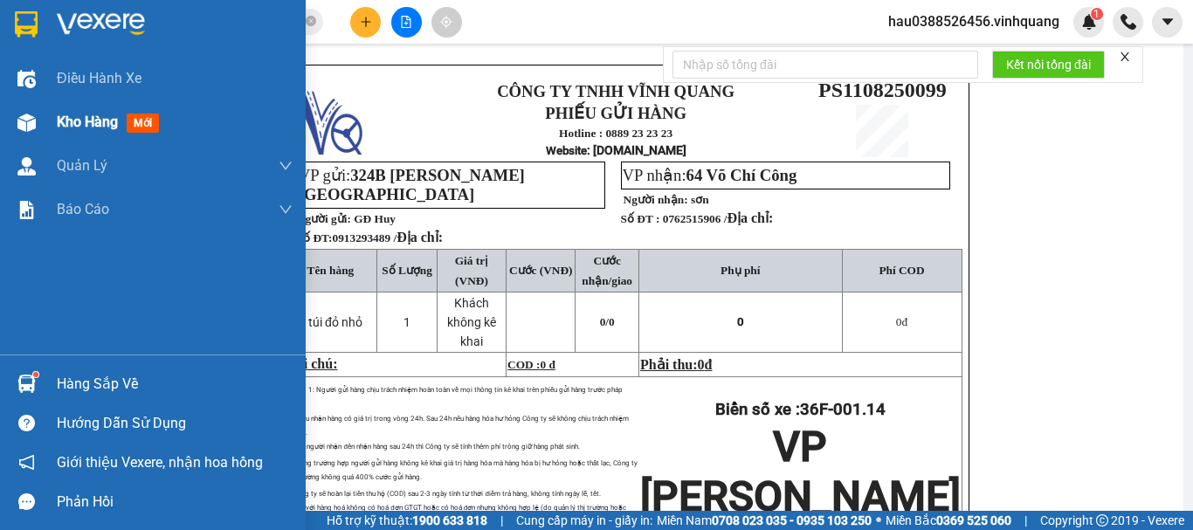
click at [93, 130] on span "Kho hàng" at bounding box center [87, 122] width 61 height 17
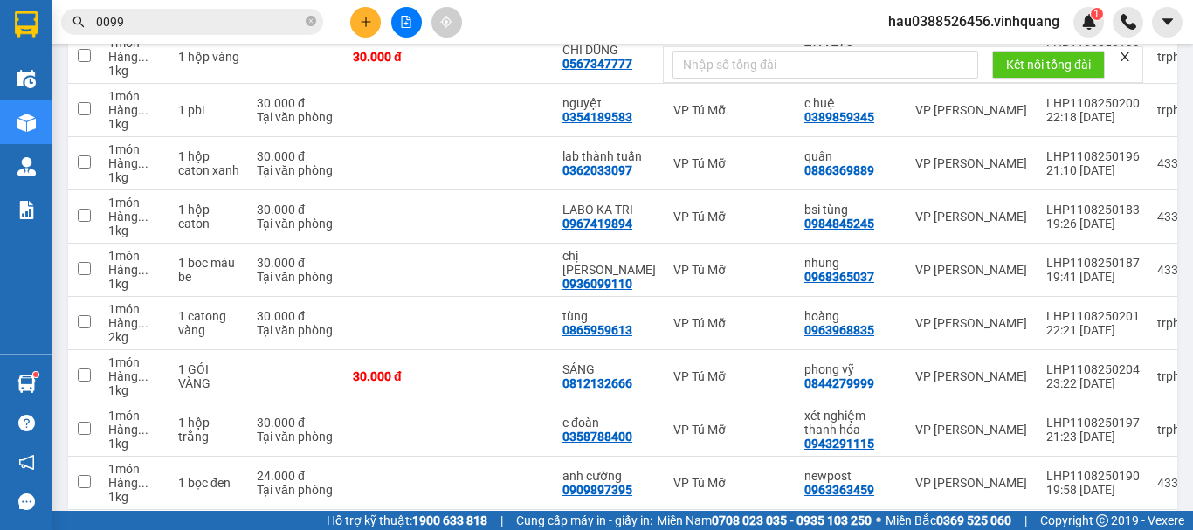
scroll to position [393, 0]
